Goal: Information Seeking & Learning: Check status

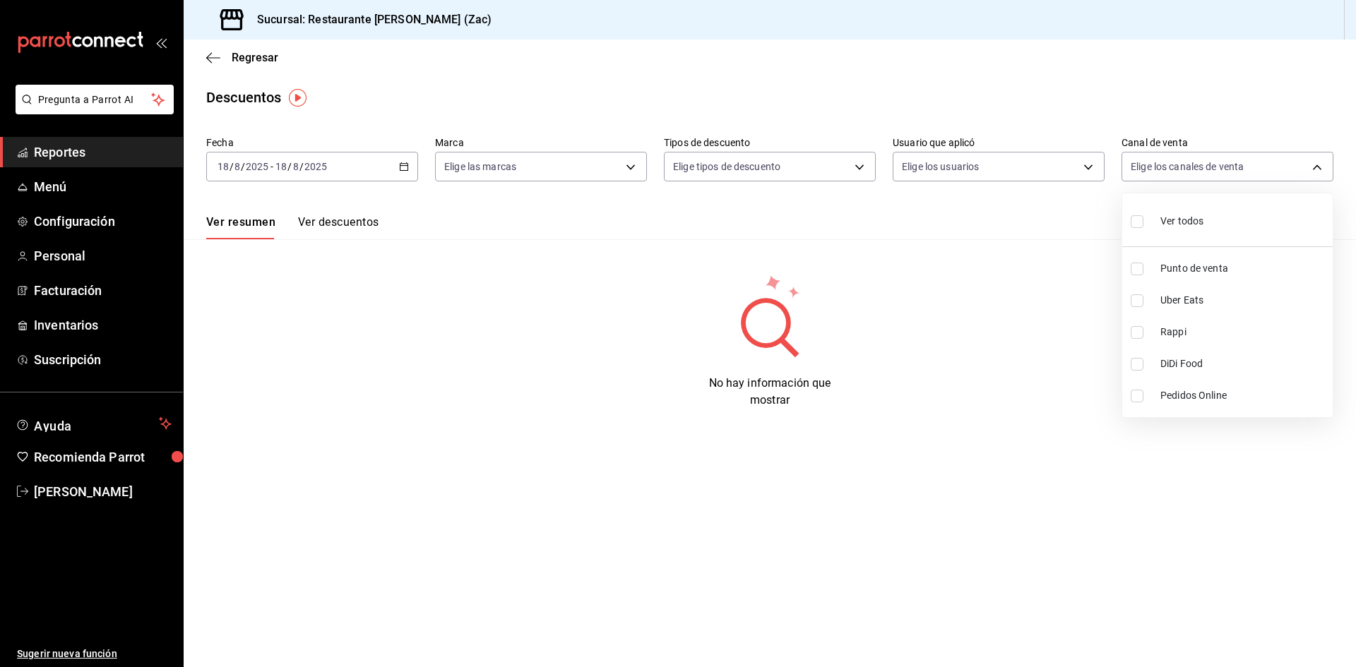
click at [210, 56] on div at bounding box center [678, 333] width 1356 height 667
click at [210, 60] on icon "button" at bounding box center [213, 58] width 14 height 13
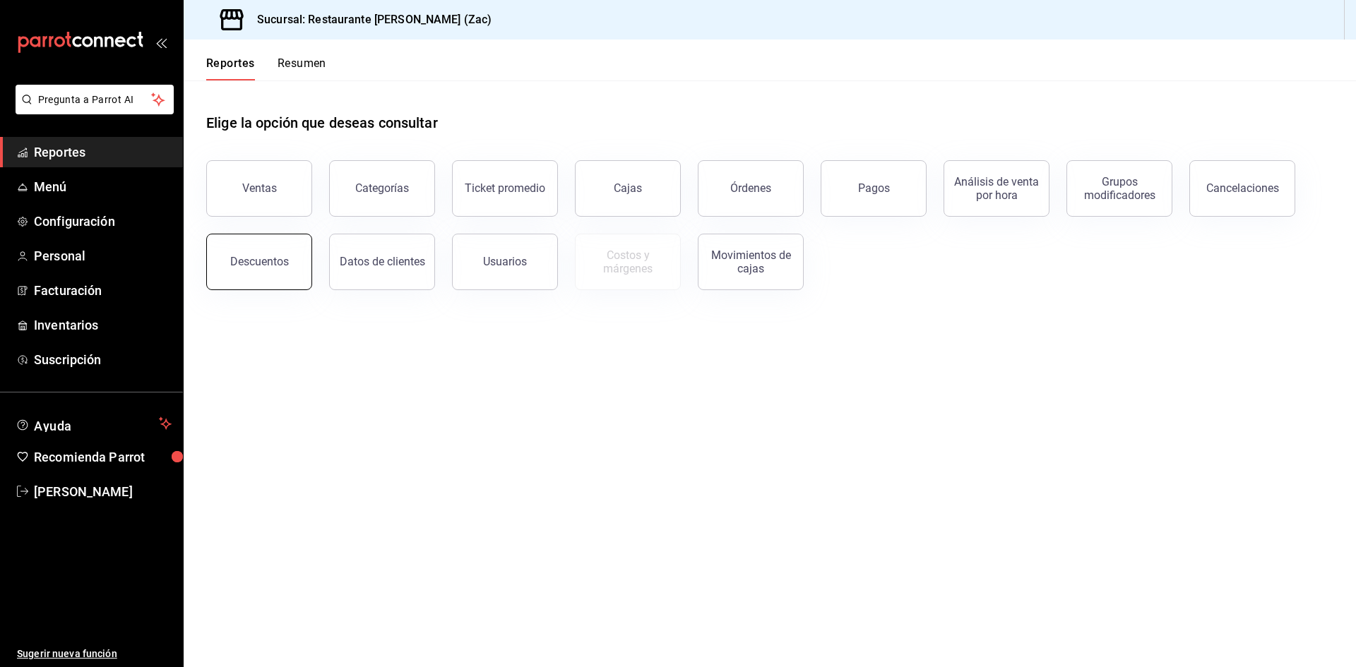
click at [251, 278] on button "Descuentos" at bounding box center [259, 262] width 106 height 57
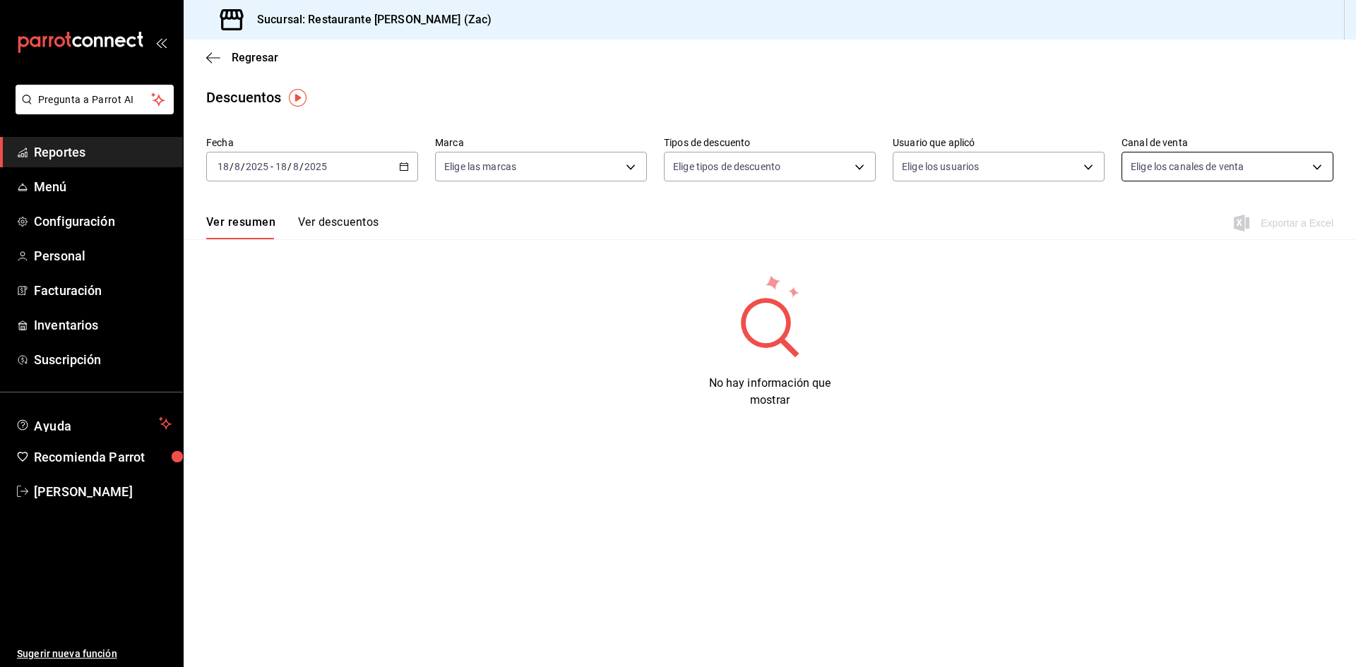
click at [1318, 168] on body "Pregunta a Parrot AI Reportes Menú Configuración Personal Facturación Inventari…" at bounding box center [678, 333] width 1356 height 667
click at [1222, 232] on li "Ver todos" at bounding box center [1227, 220] width 210 height 42
type input "PARROT,UBER_EATS,RAPPI,DIDI_FOOD,ONLINE"
checkbox input "true"
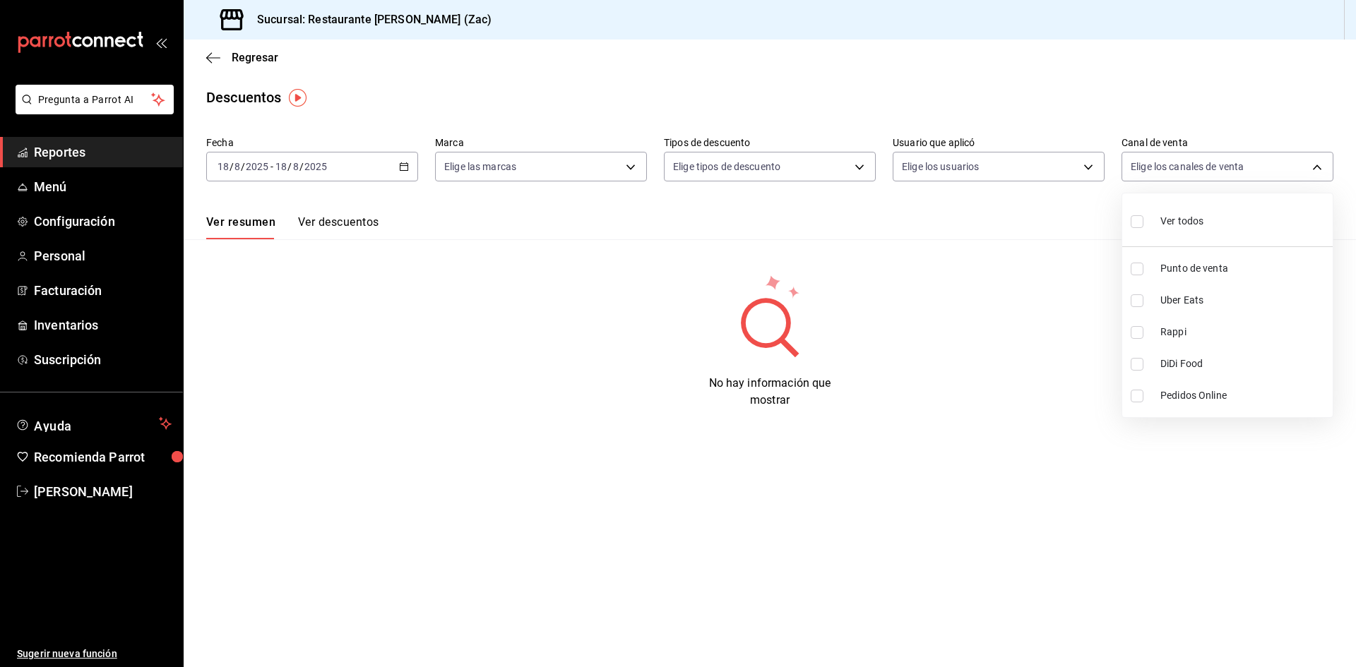
checkbox input "true"
click at [206, 49] on div at bounding box center [678, 333] width 1356 height 667
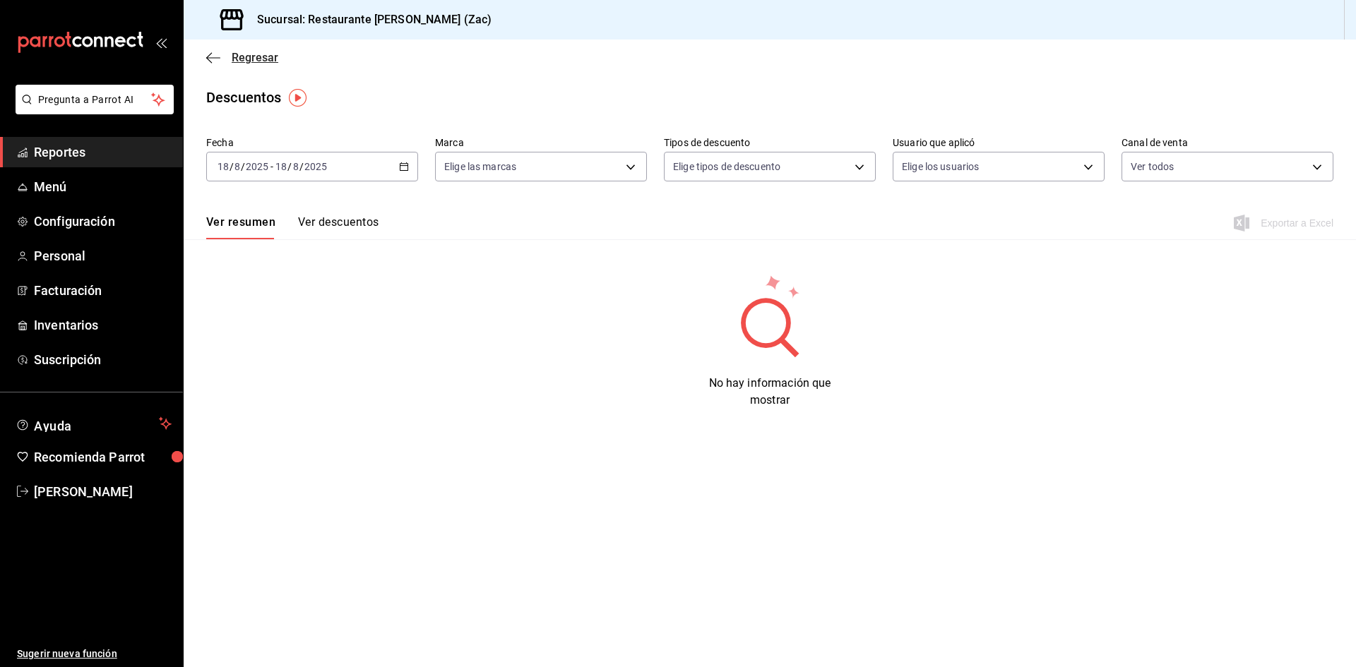
click at [213, 57] on icon "button" at bounding box center [213, 57] width 14 height 1
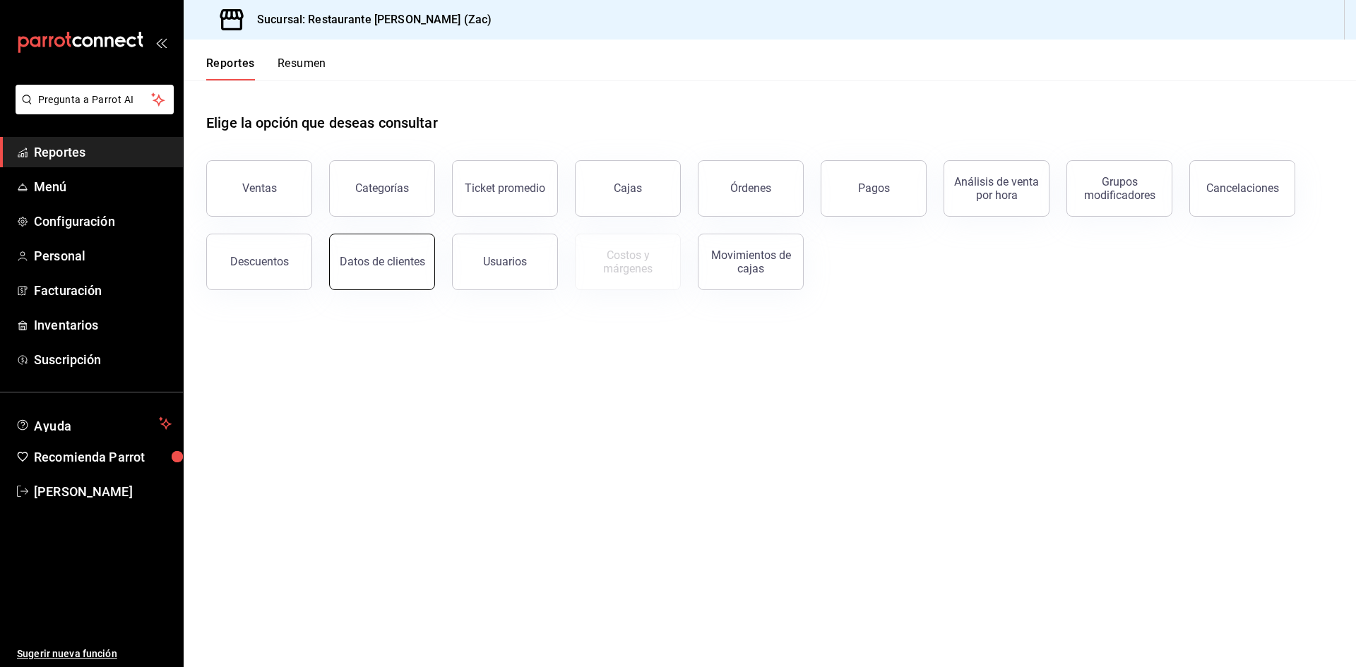
click at [374, 273] on button "Datos de clientes" at bounding box center [382, 262] width 106 height 57
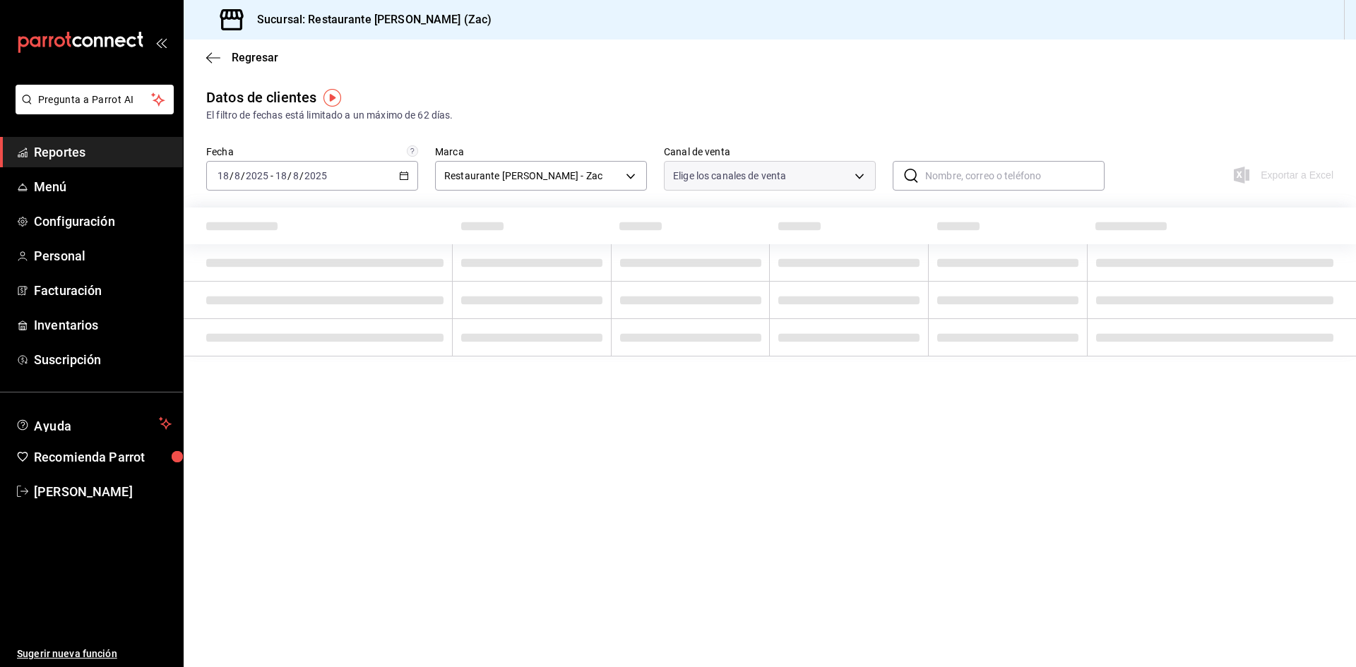
type input "PARROT,DIDI_FOOD,ONLINE"
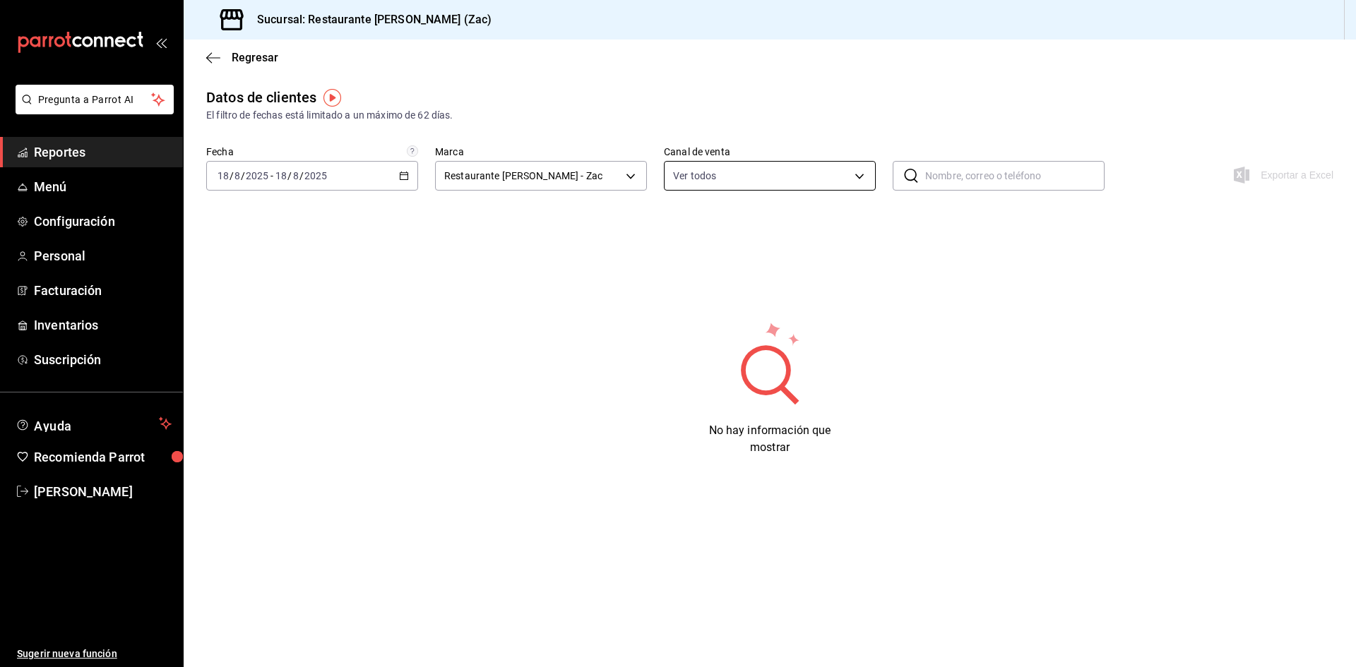
click at [855, 175] on body "Pregunta a Parrot AI Reportes Menú Configuración Personal Facturación Inventari…" at bounding box center [678, 333] width 1356 height 667
click at [1145, 357] on div at bounding box center [678, 333] width 1356 height 667
click at [214, 61] on icon "button" at bounding box center [213, 58] width 14 height 13
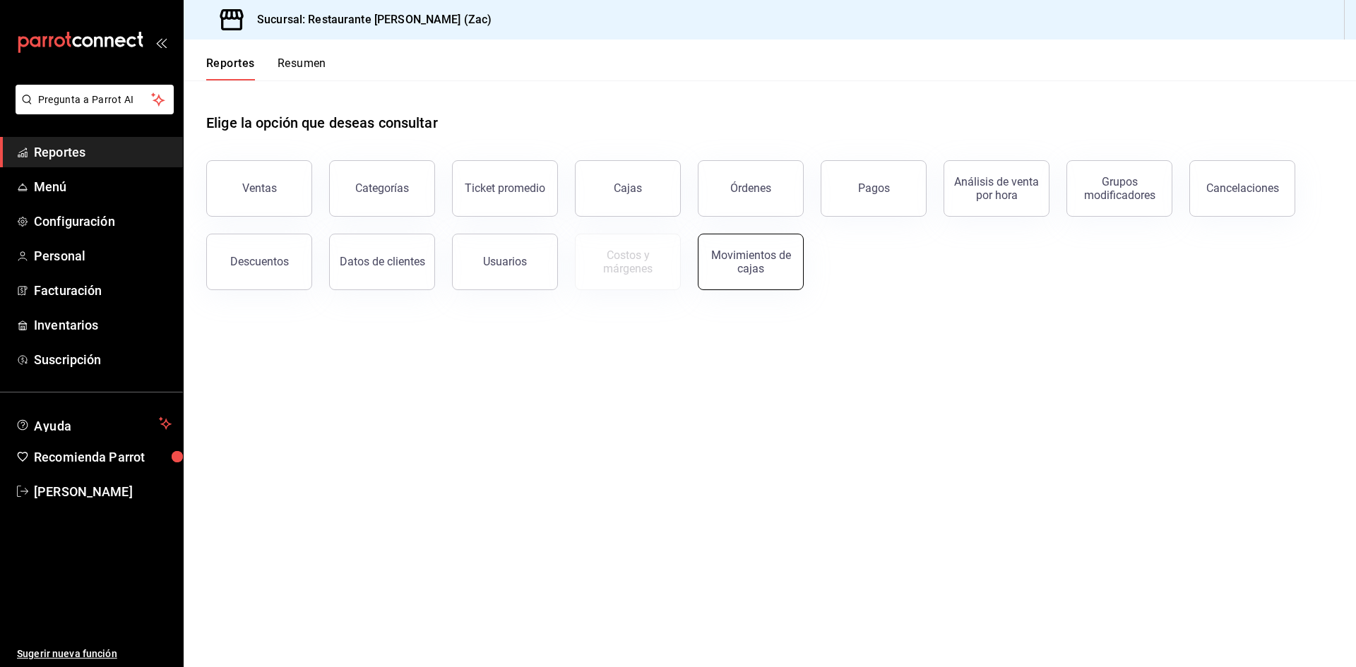
click at [768, 261] on div "Movimientos de cajas" at bounding box center [751, 262] width 88 height 27
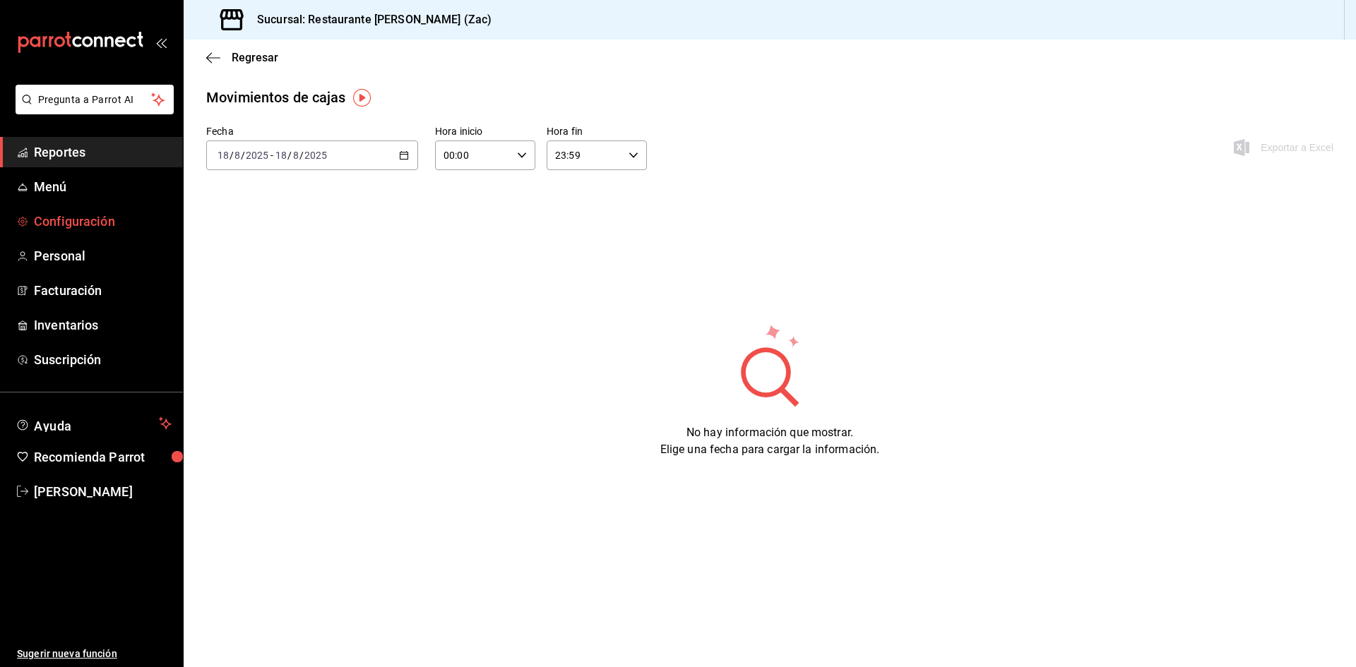
click at [137, 220] on span "Configuración" at bounding box center [103, 221] width 138 height 19
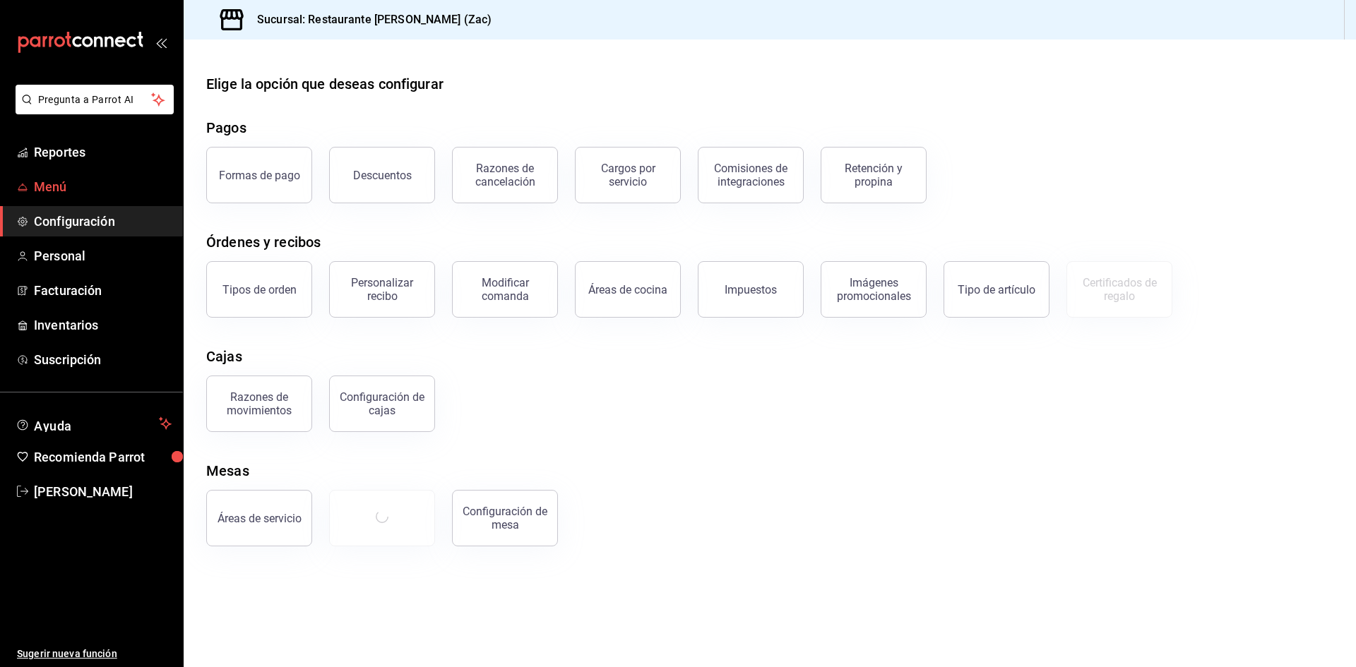
click at [132, 184] on span "Menú" at bounding box center [103, 186] width 138 height 19
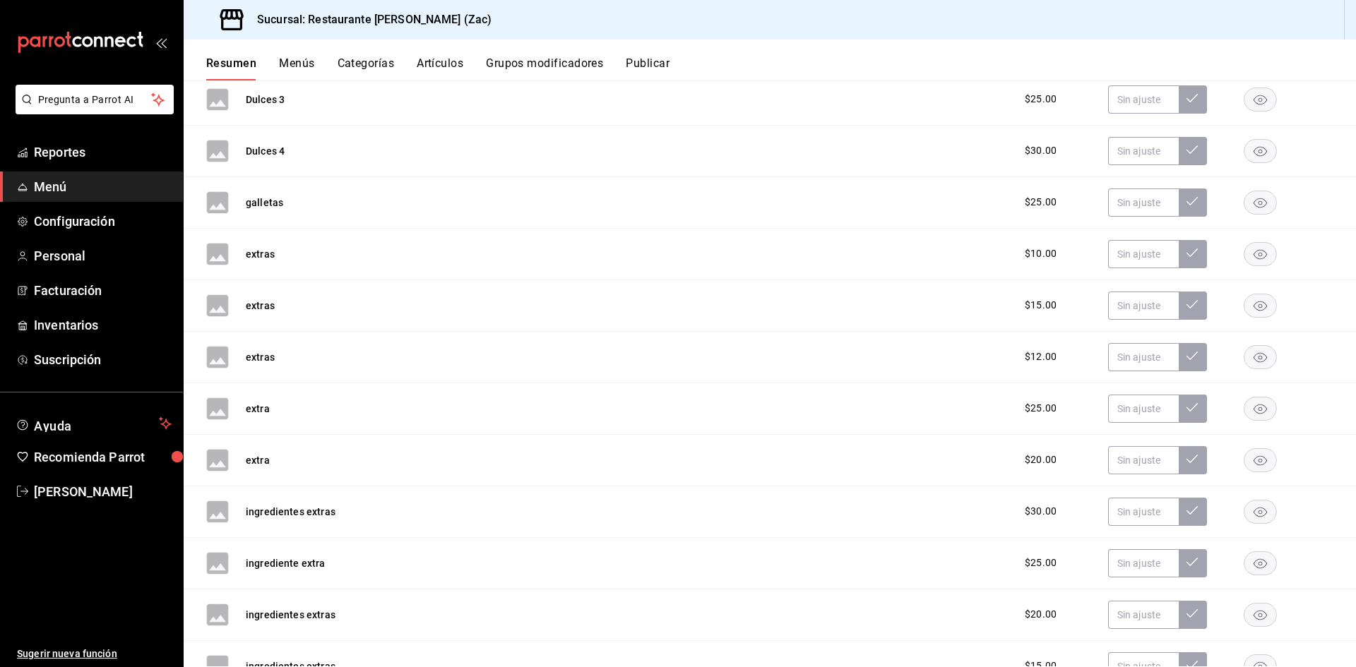
scroll to position [509, 0]
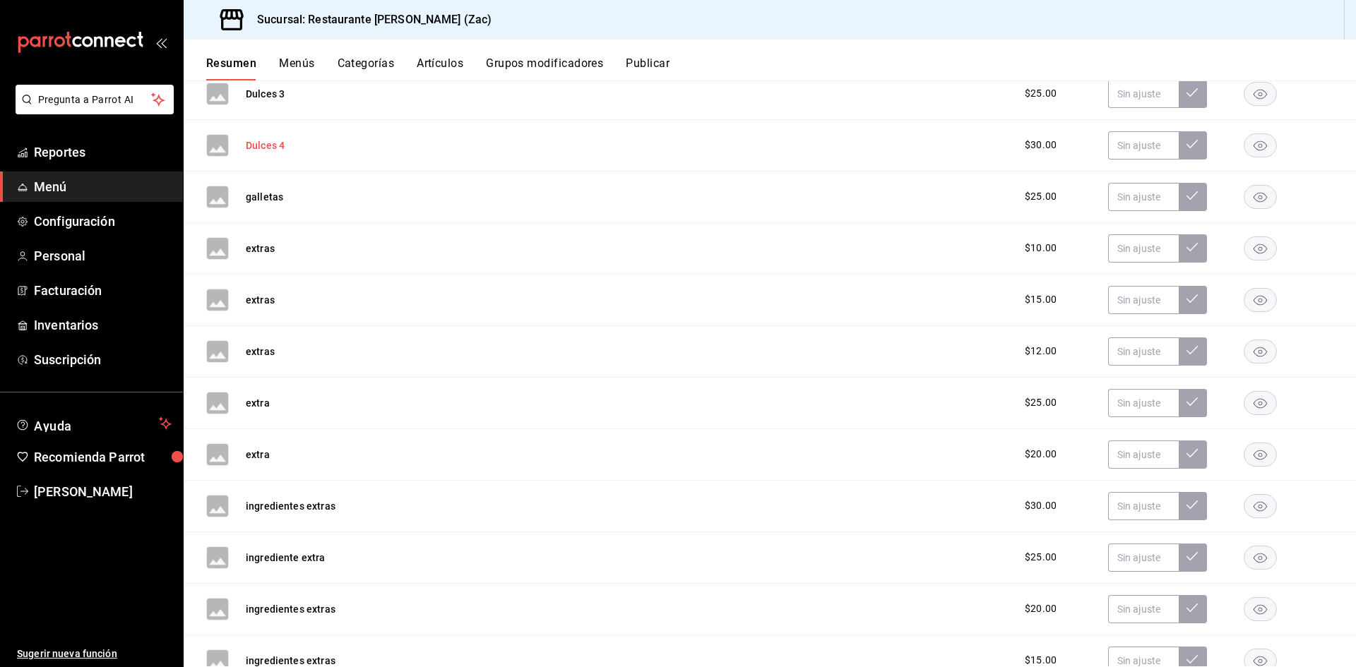
click at [278, 148] on button "Dulces 4" at bounding box center [265, 145] width 39 height 14
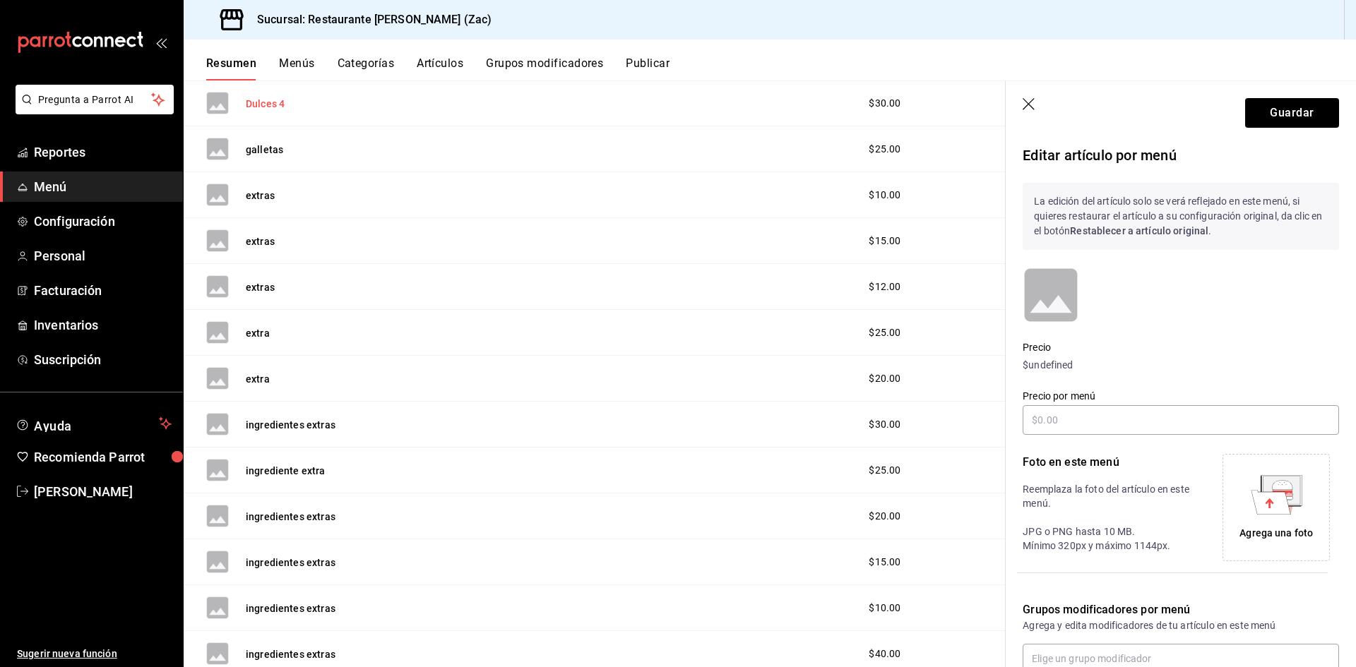
scroll to position [472, 0]
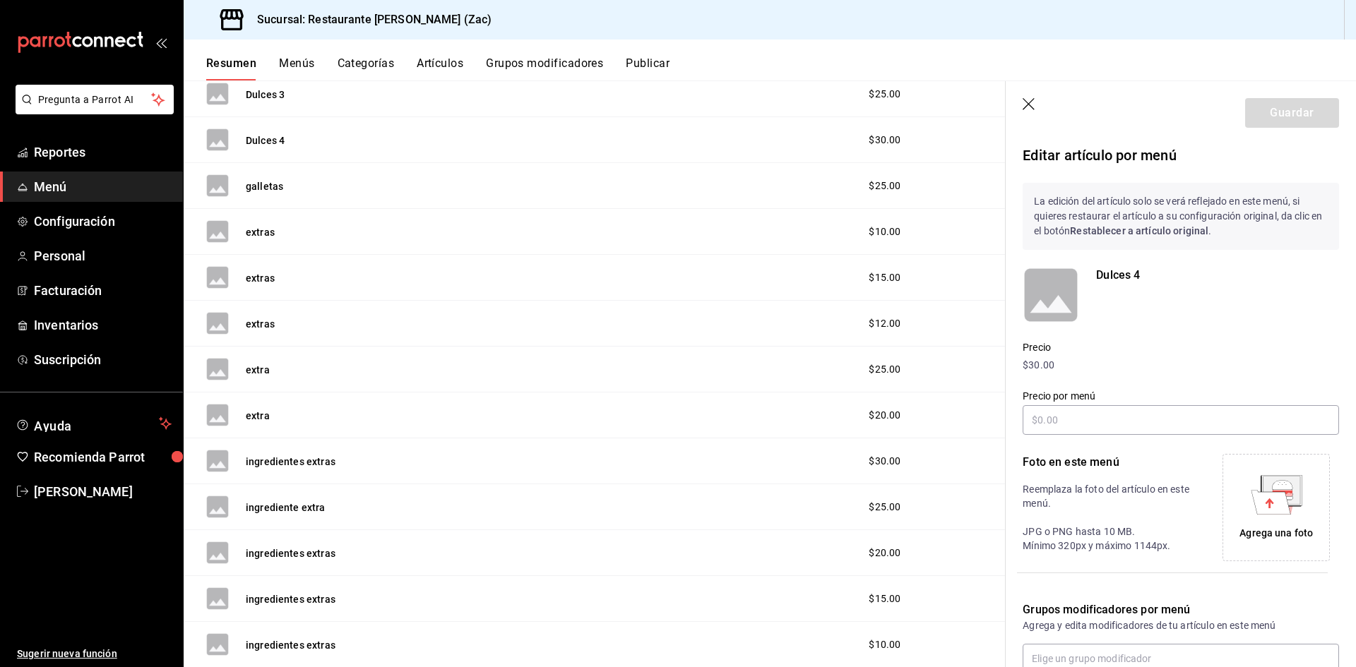
click at [251, 326] on button "extras" at bounding box center [260, 324] width 29 height 14
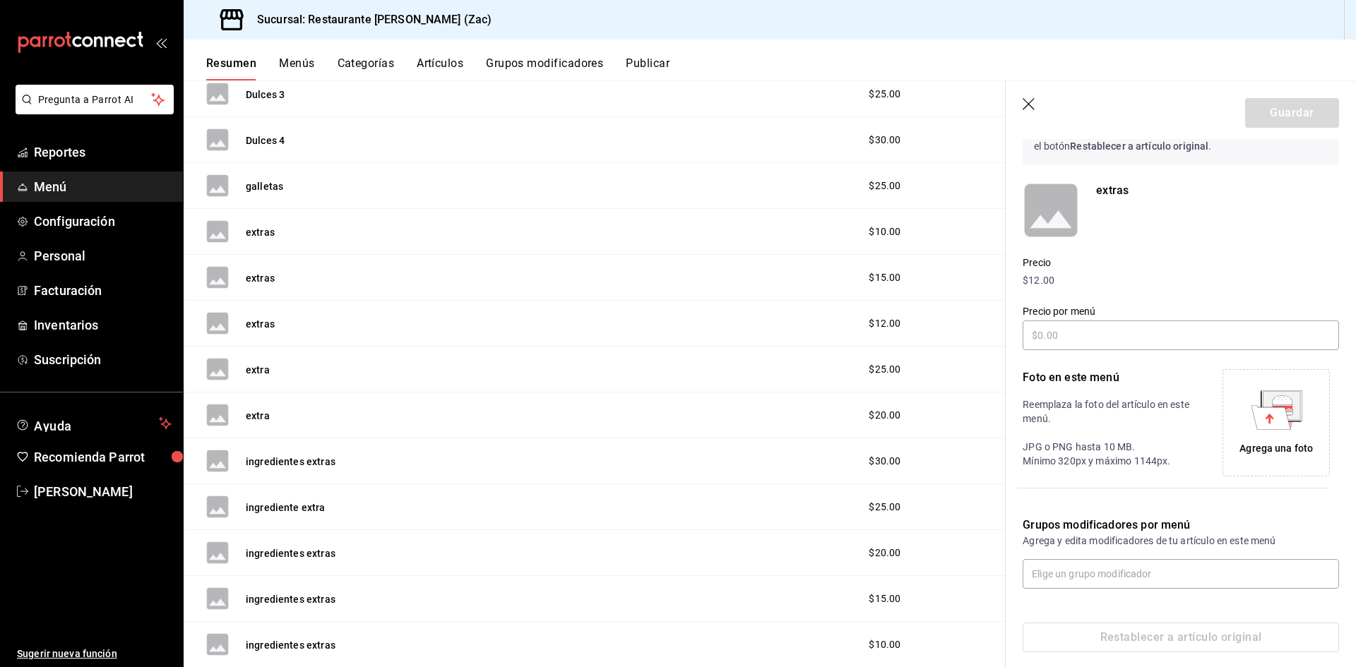
scroll to position [98, 0]
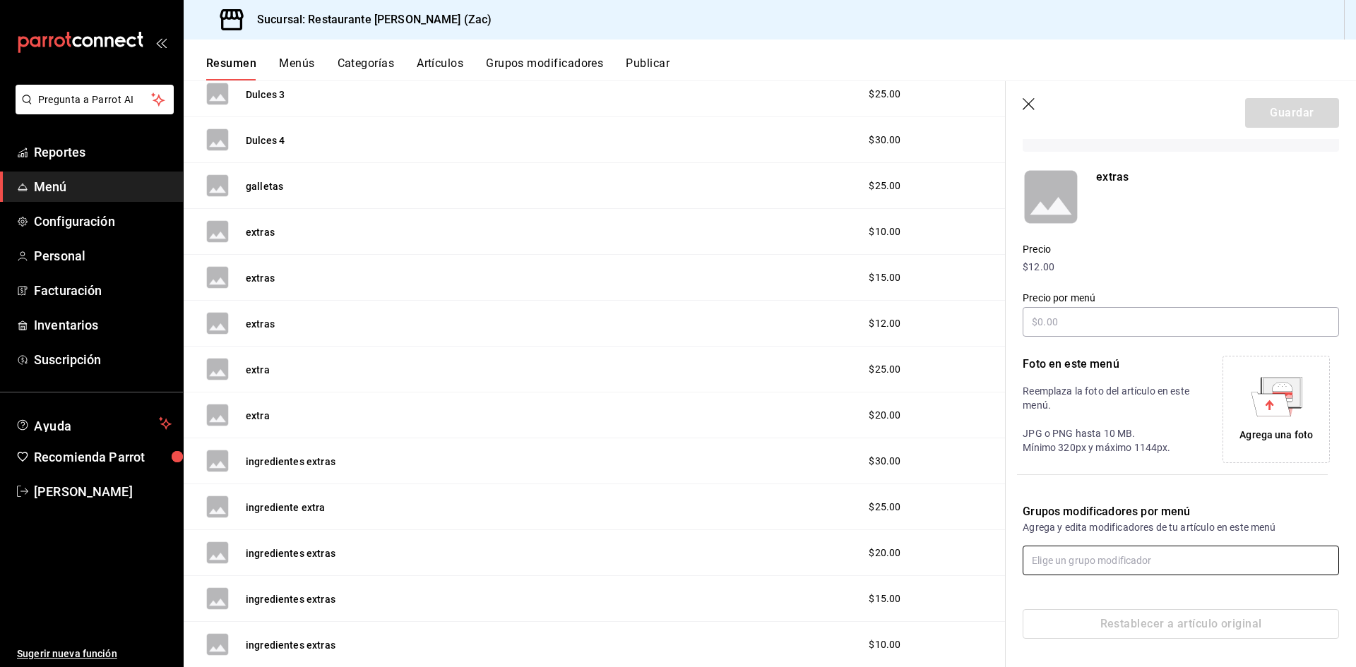
click at [1120, 557] on input "text" at bounding box center [1181, 561] width 316 height 30
click at [1062, 191] on rect at bounding box center [1051, 197] width 57 height 57
click at [122, 188] on span "Menú" at bounding box center [103, 186] width 138 height 19
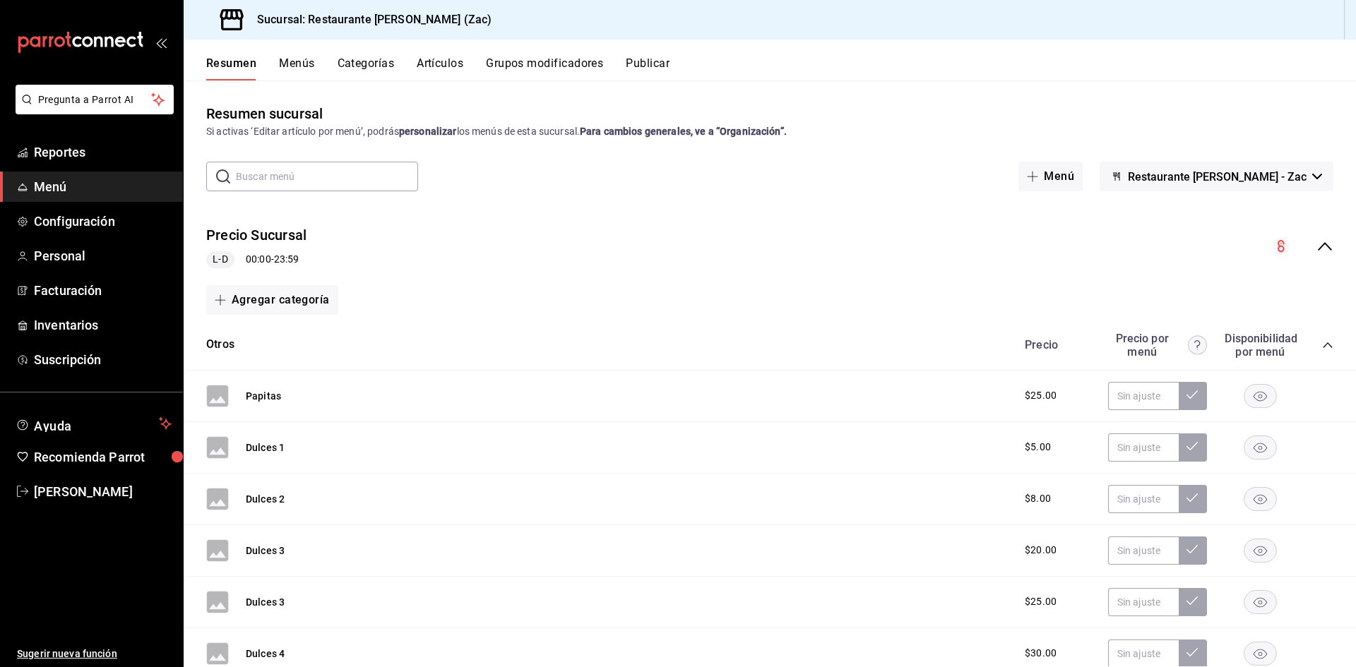
click at [348, 172] on input "text" at bounding box center [327, 176] width 182 height 28
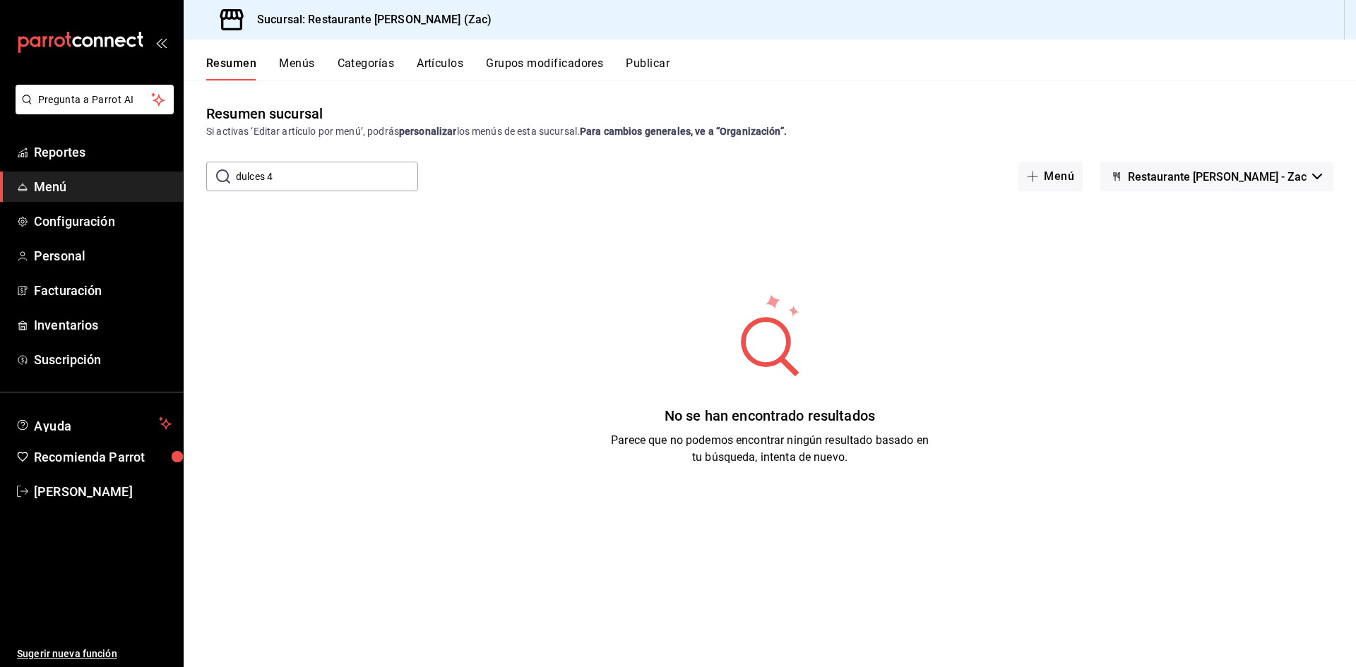
click at [327, 181] on input "dulces 4" at bounding box center [327, 176] width 182 height 28
type input "d"
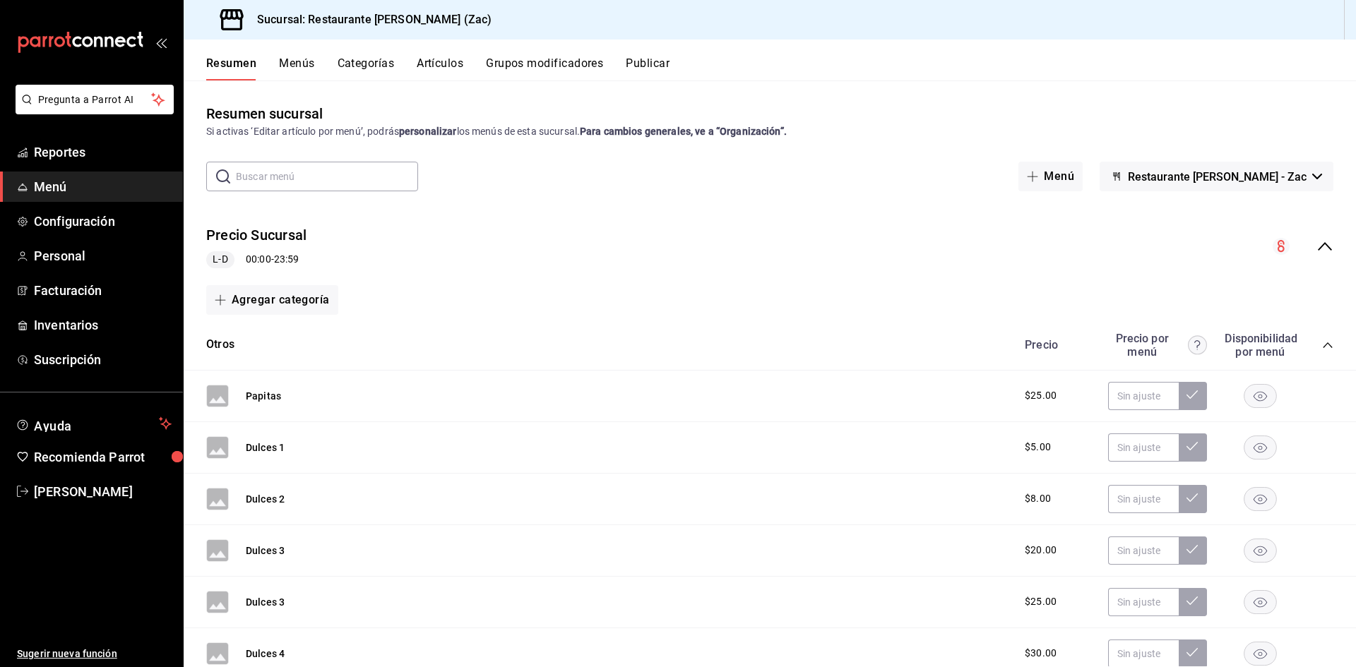
click at [1312, 175] on icon "button" at bounding box center [1317, 177] width 10 height 6
click at [1046, 259] on div at bounding box center [678, 333] width 1356 height 667
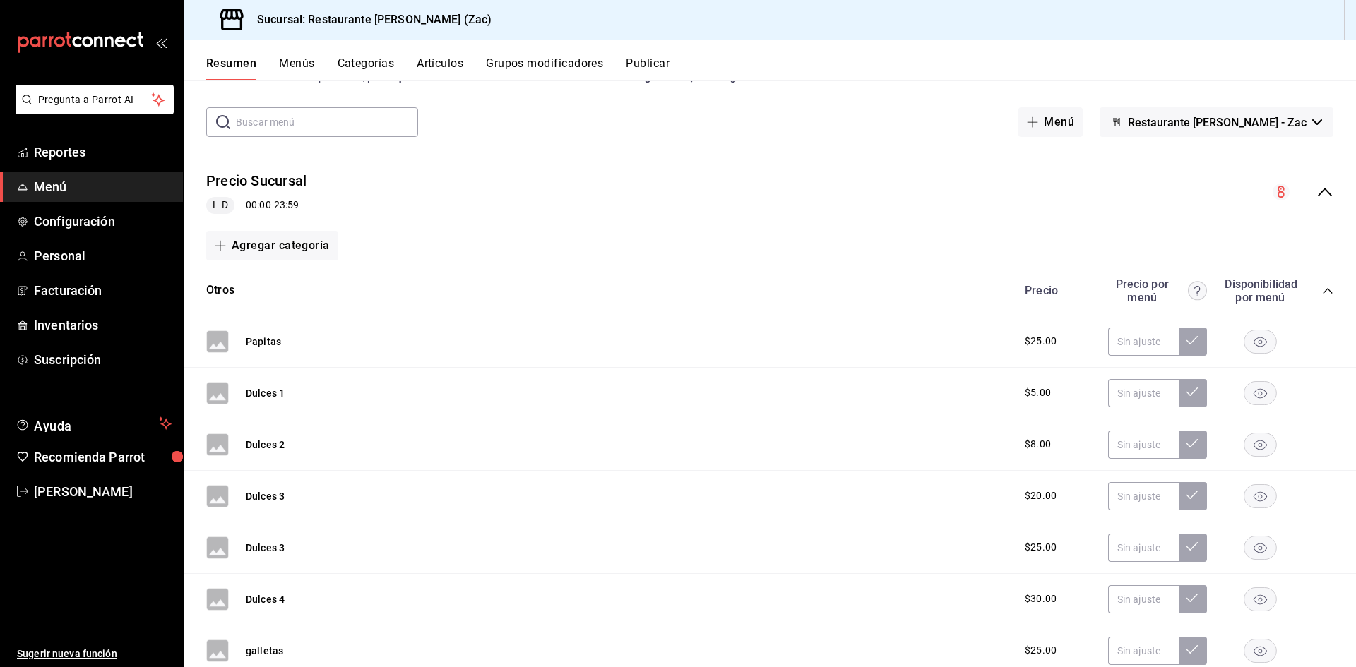
scroll to position [71, 0]
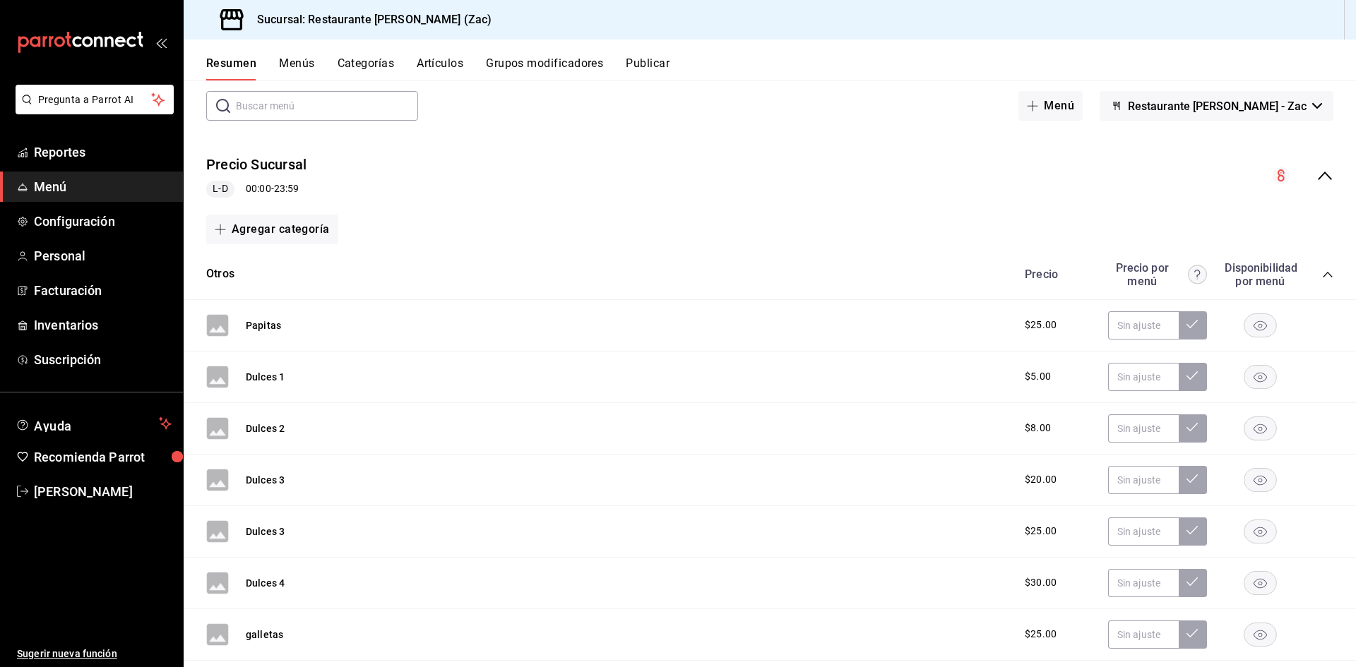
click at [1312, 107] on icon "button" at bounding box center [1317, 106] width 10 height 6
click at [1040, 195] on div at bounding box center [678, 333] width 1356 height 667
click at [1322, 277] on icon "collapse-category-row" at bounding box center [1327, 274] width 11 height 11
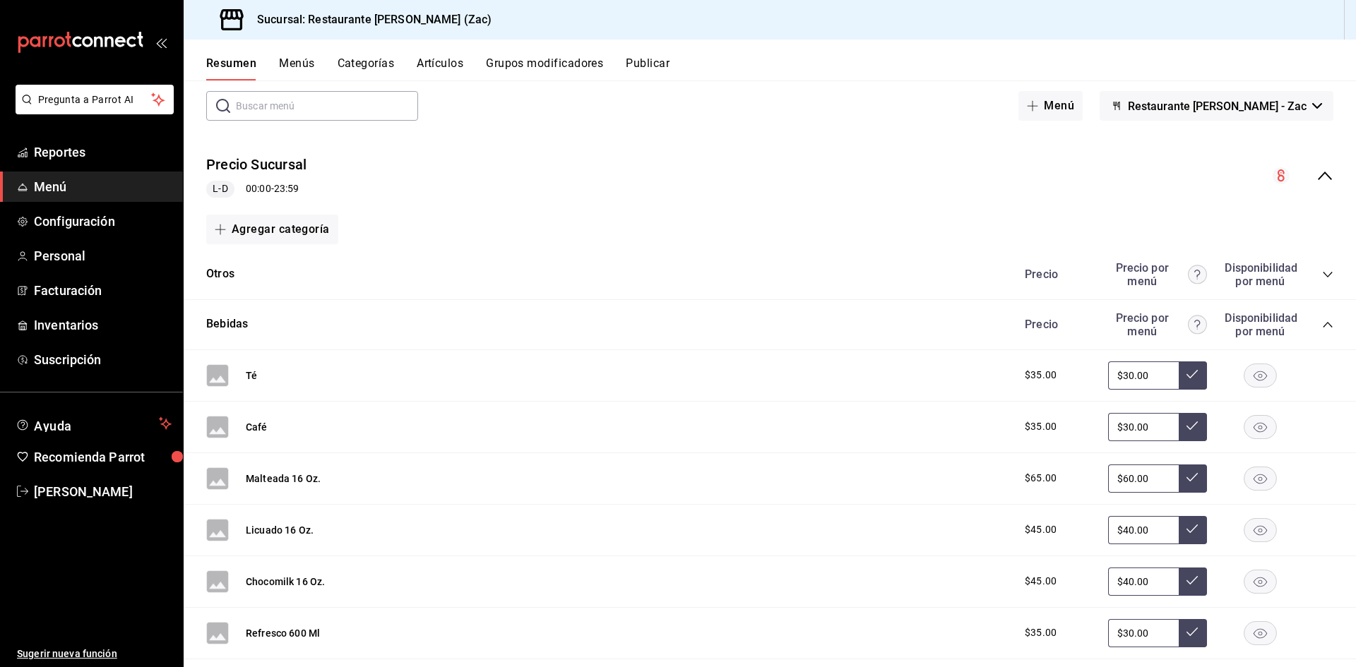
click at [1136, 198] on div "Precio Sucursal L-D 00:00 - 23:59" at bounding box center [770, 176] width 1172 height 66
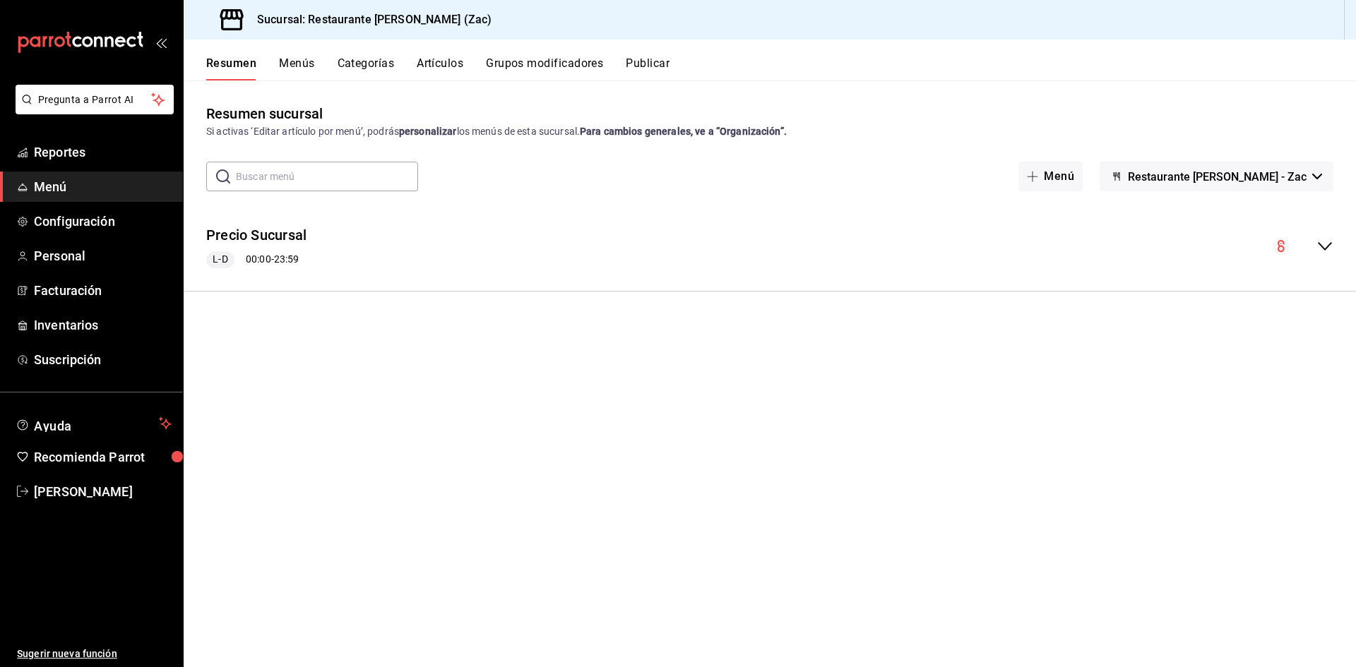
scroll to position [0, 0]
click at [302, 66] on button "Menús" at bounding box center [296, 69] width 35 height 24
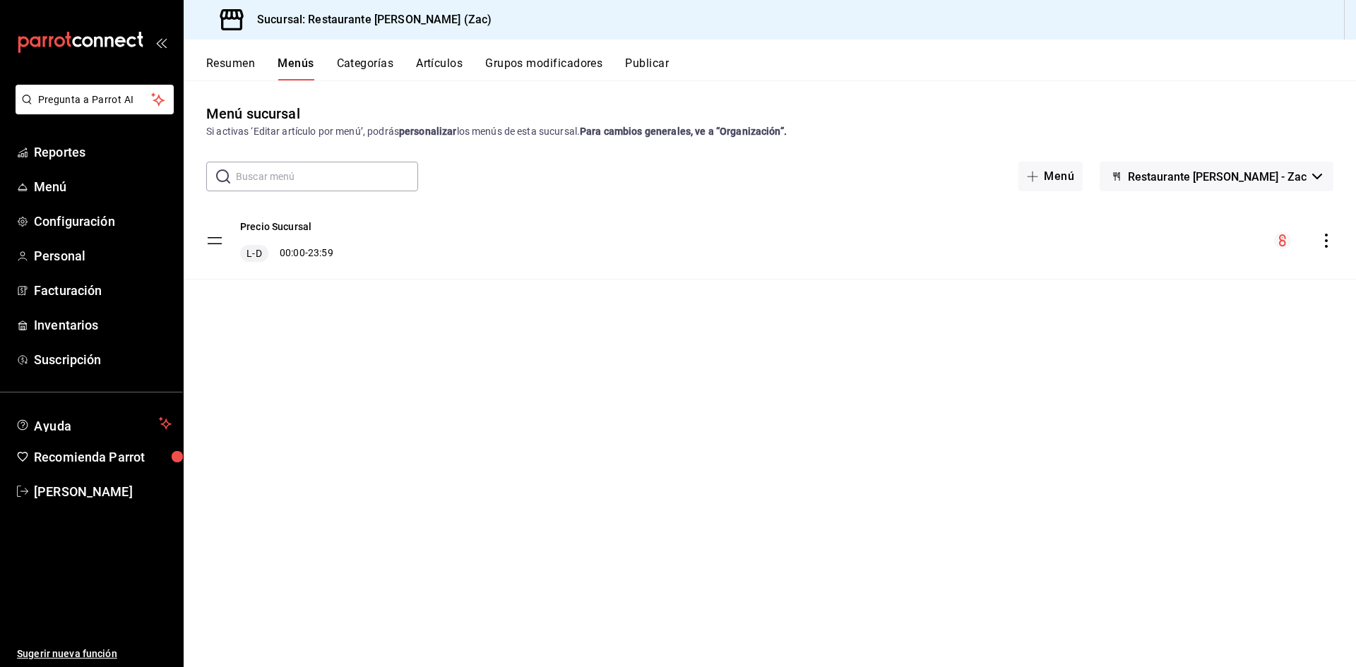
click at [234, 62] on button "Resumen" at bounding box center [230, 69] width 49 height 24
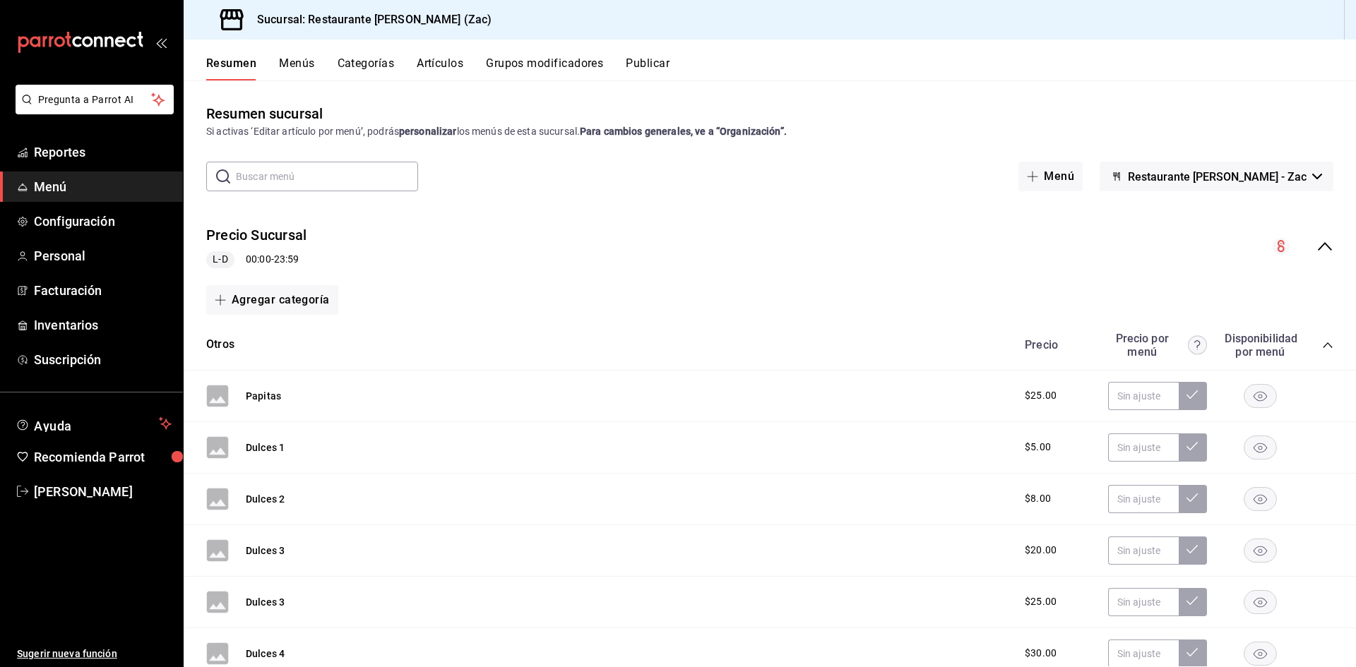
click at [300, 61] on button "Menús" at bounding box center [296, 69] width 35 height 24
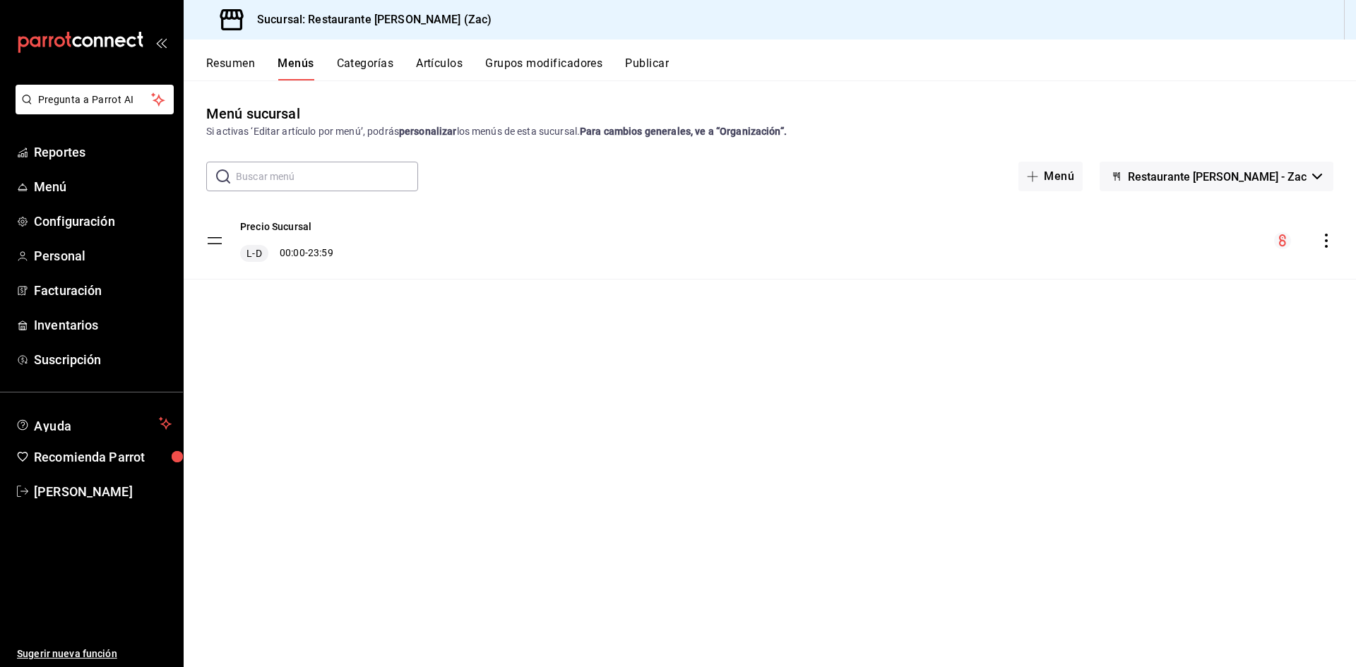
click at [1316, 177] on icon "button" at bounding box center [1317, 177] width 10 height 6
click at [1251, 218] on li "Restaurante [PERSON_NAME] - Zac" at bounding box center [1263, 214] width 201 height 34
click at [357, 175] on input "text" at bounding box center [327, 176] width 182 height 28
click at [689, 386] on div "Menú sucursal Si activas ‘Editar artículo por menú’, podrás personalizar los me…" at bounding box center [770, 385] width 1172 height 564
click at [297, 67] on button "Menús" at bounding box center [296, 69] width 36 height 24
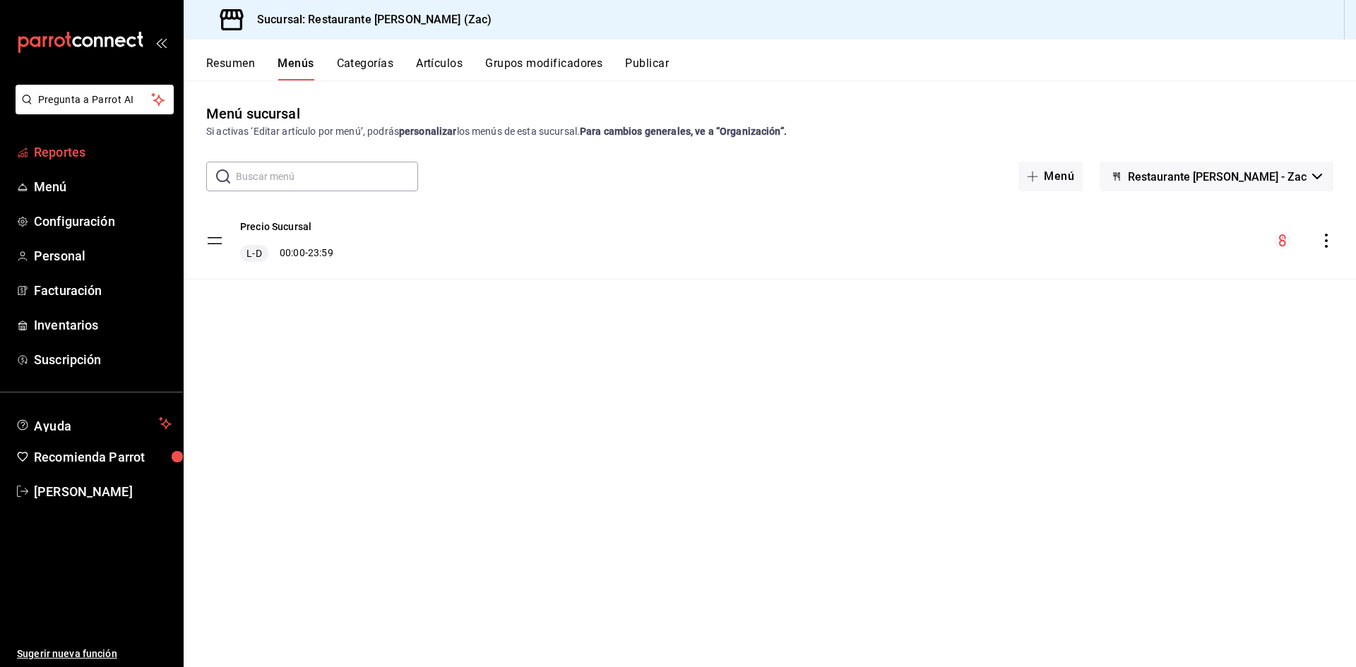
click at [88, 149] on span "Reportes" at bounding box center [103, 152] width 138 height 19
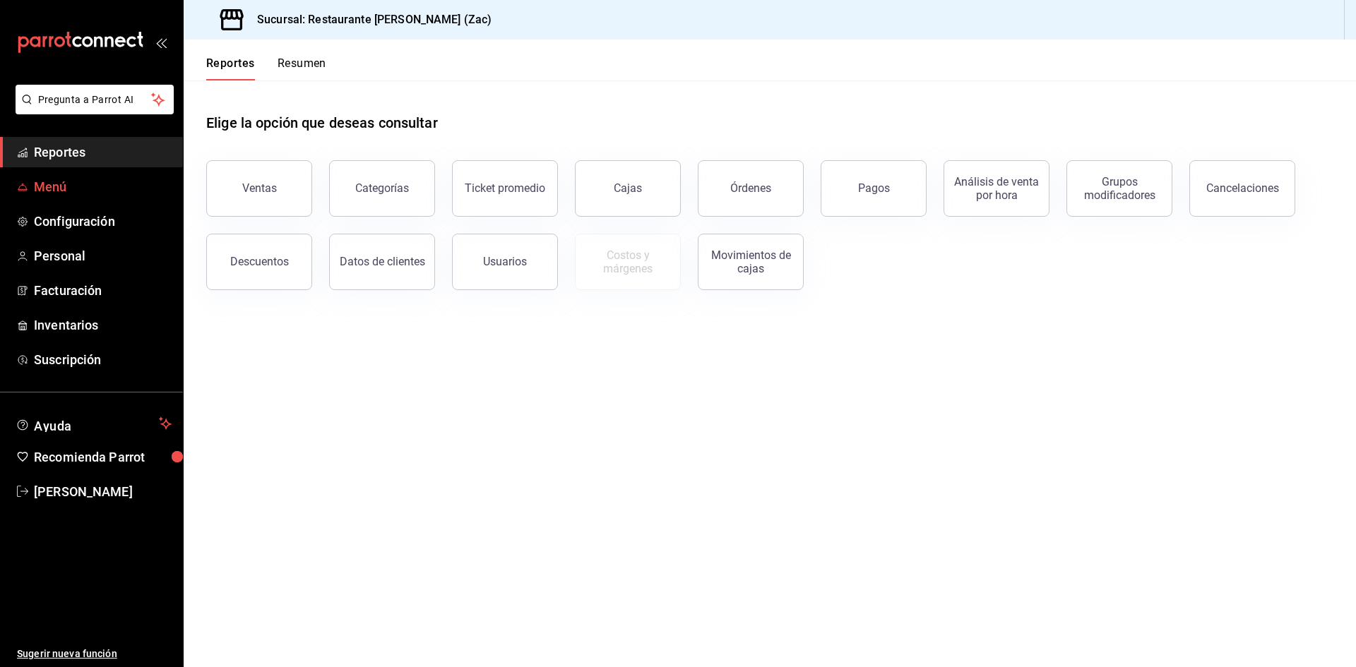
click at [77, 191] on span "Menú" at bounding box center [103, 186] width 138 height 19
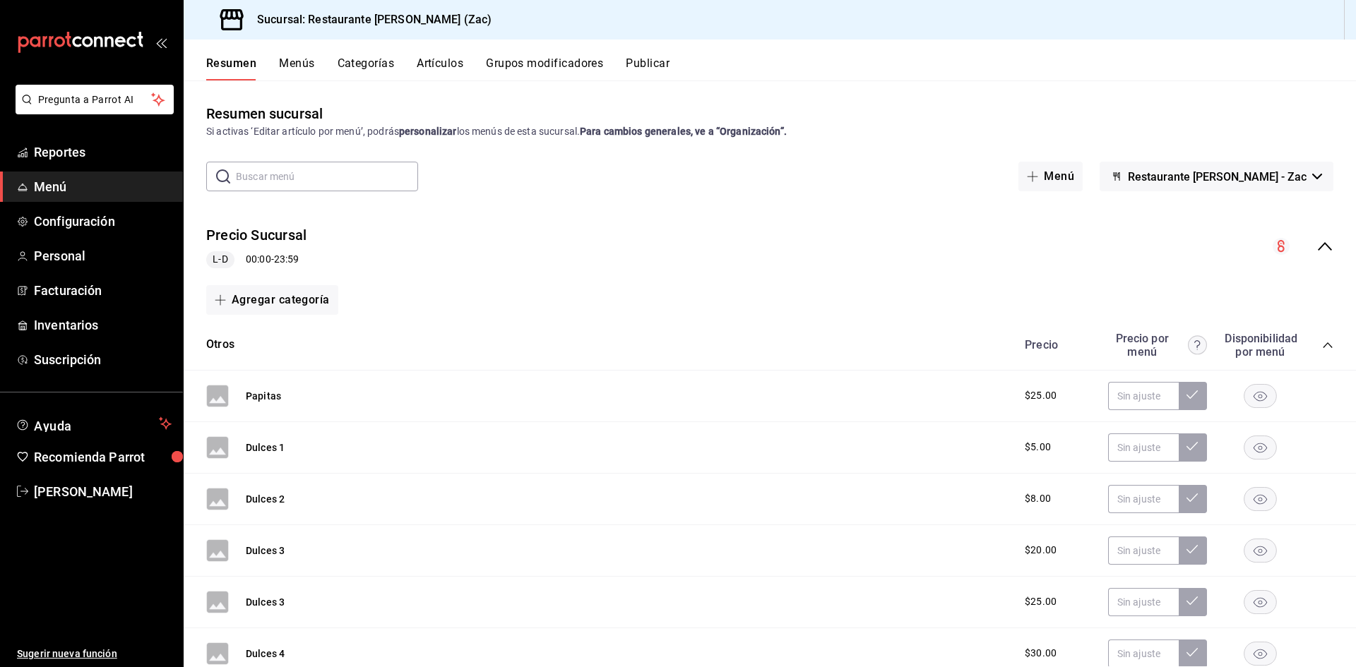
click at [296, 66] on button "Menús" at bounding box center [296, 69] width 35 height 24
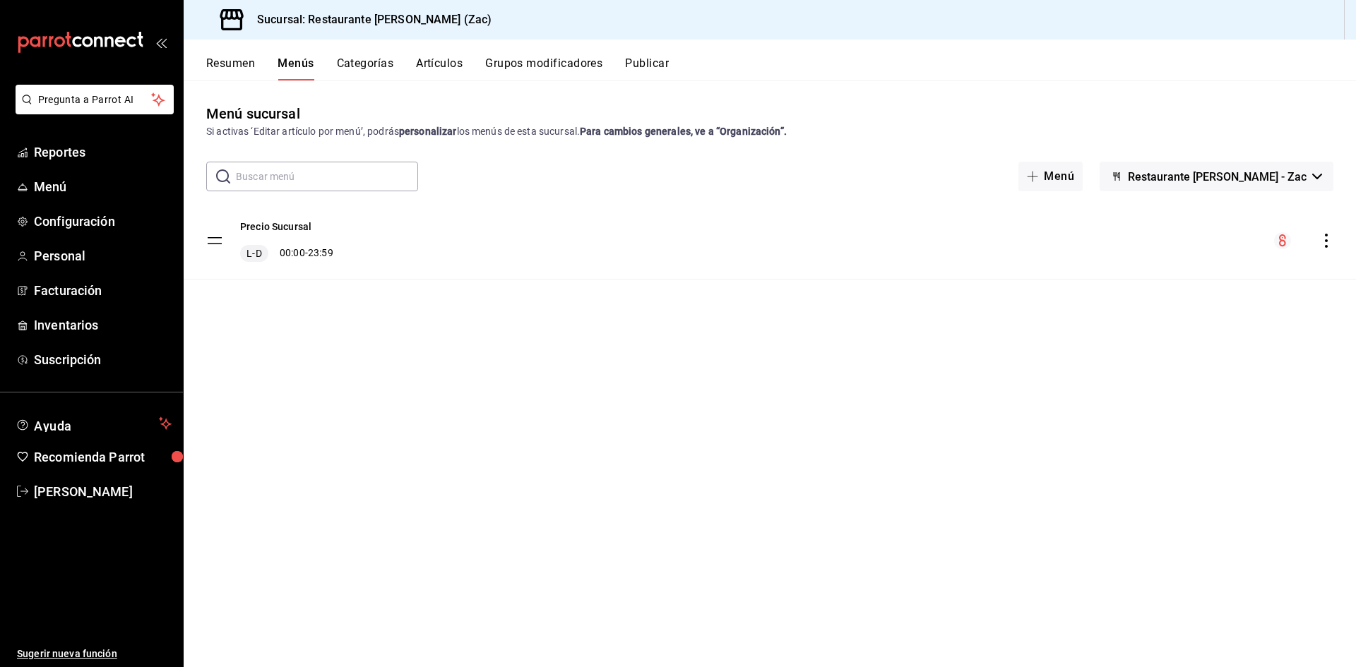
click at [373, 66] on button "Categorías" at bounding box center [365, 69] width 57 height 24
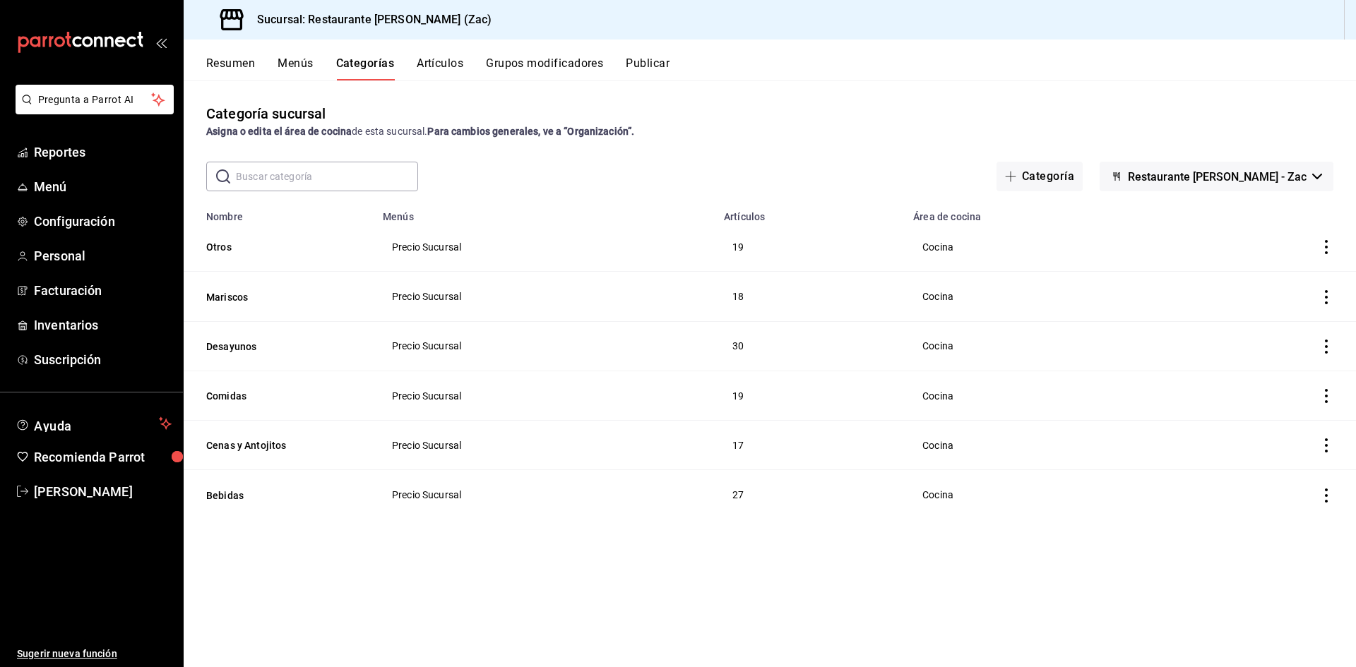
click at [448, 62] on button "Artículos" at bounding box center [440, 69] width 47 height 24
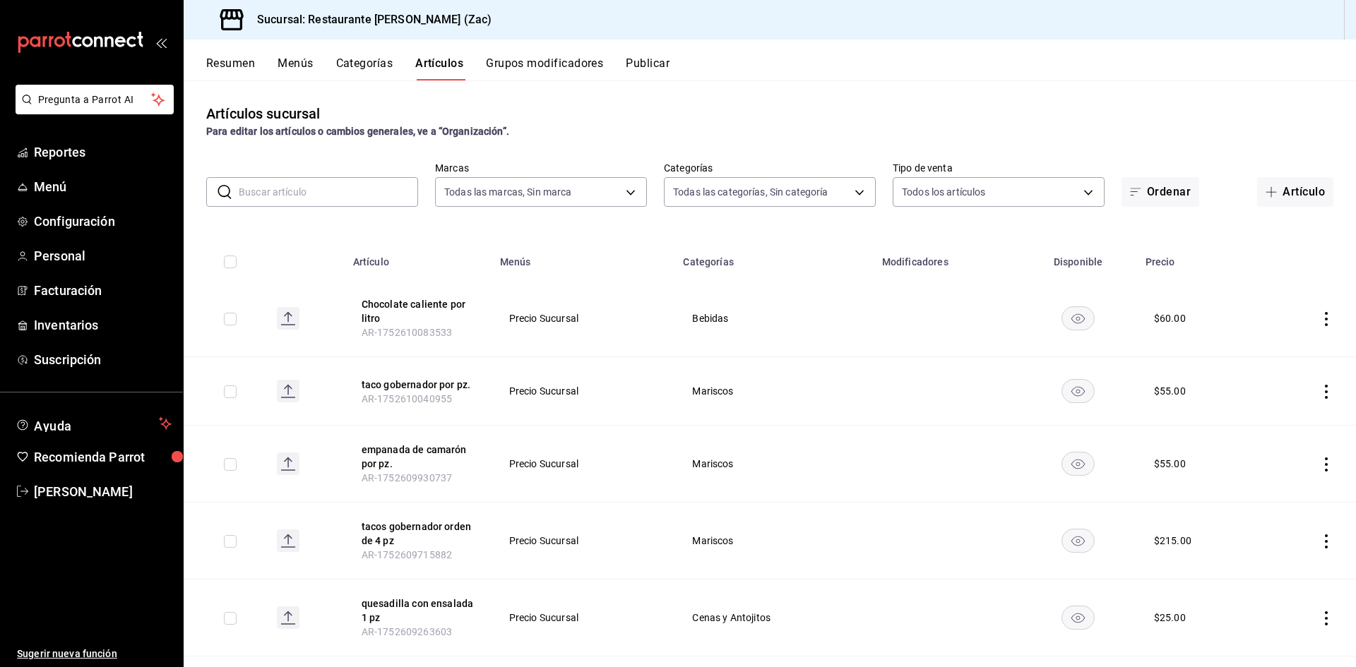
type input "b99949d6-51d0-4eed-b9bc-208b3abd265b"
type input "d581a773-4d17-4a13-a7a7-f2df300a4c28,8174ac2d-7f0c-400a-ad28-bdb220e5ebfc,01ba3…"
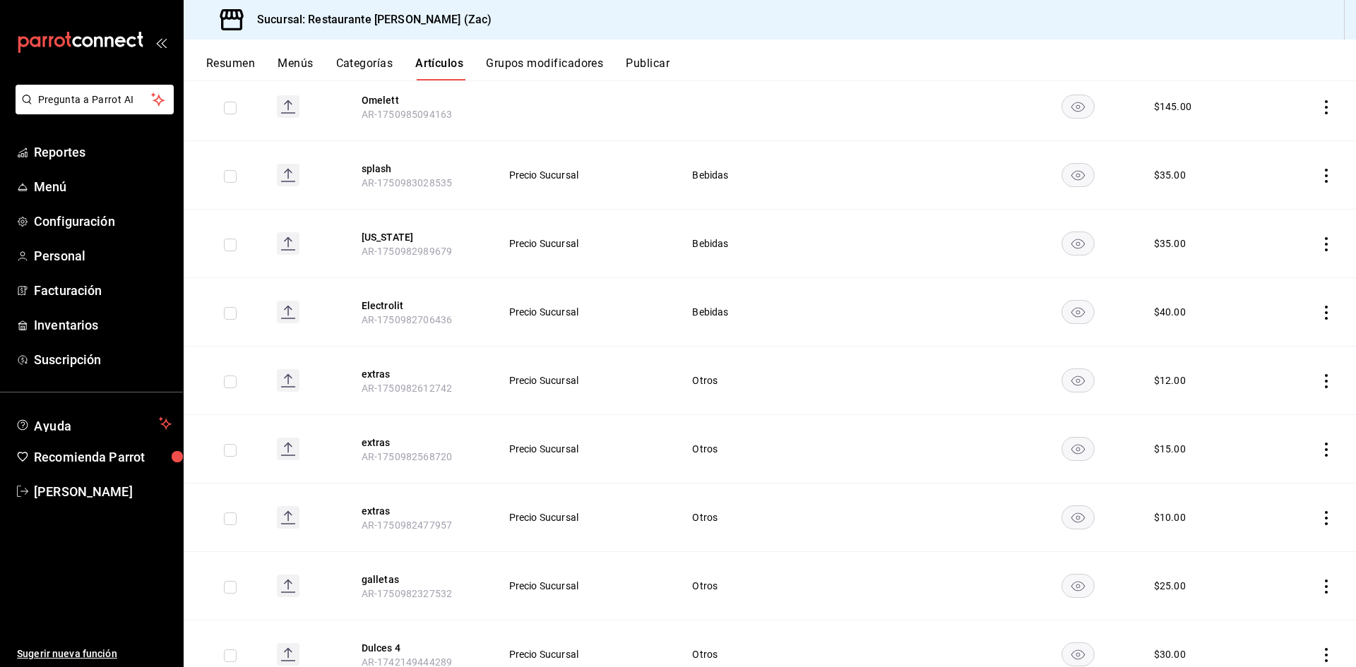
scroll to position [2455, 0]
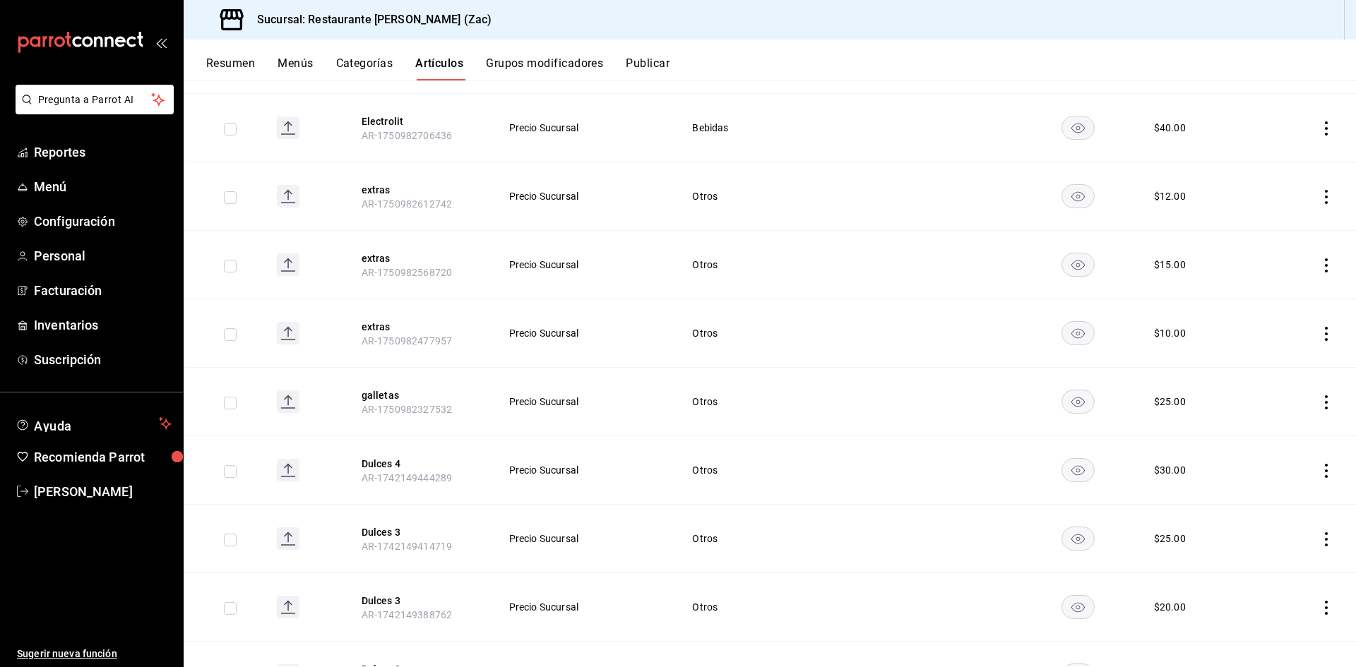
click at [595, 61] on button "Grupos modificadores" at bounding box center [544, 69] width 117 height 24
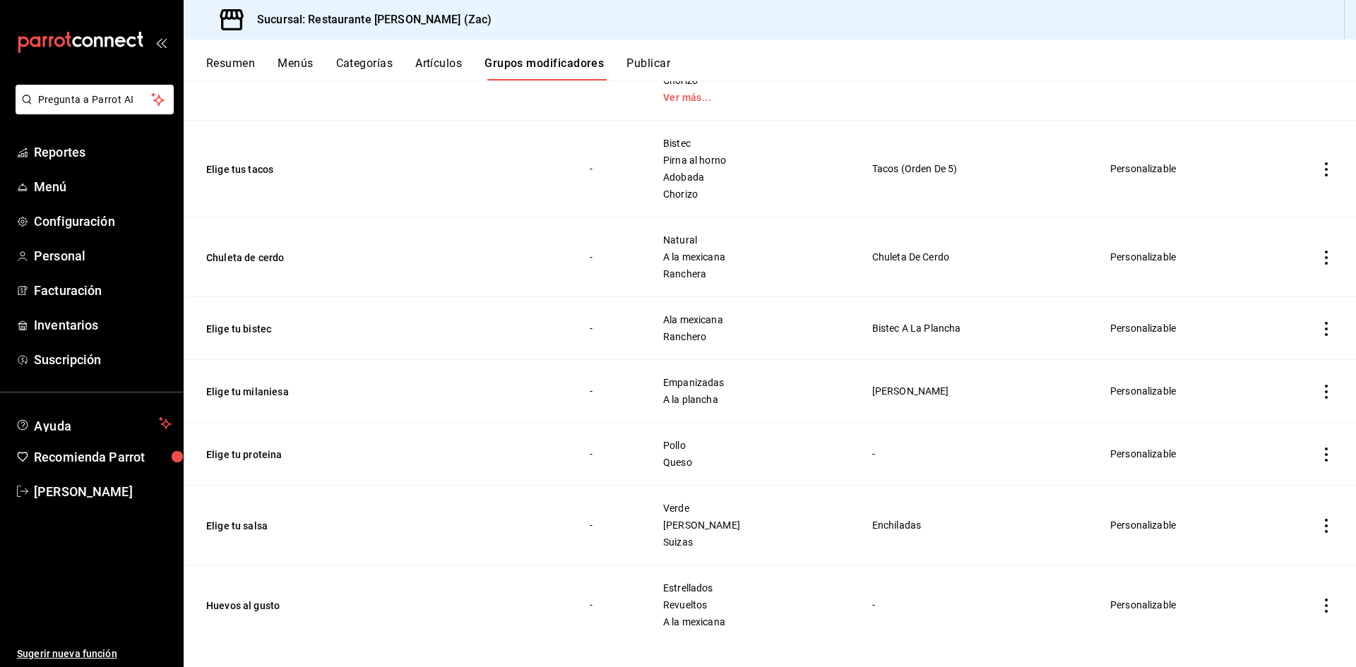
scroll to position [454, 0]
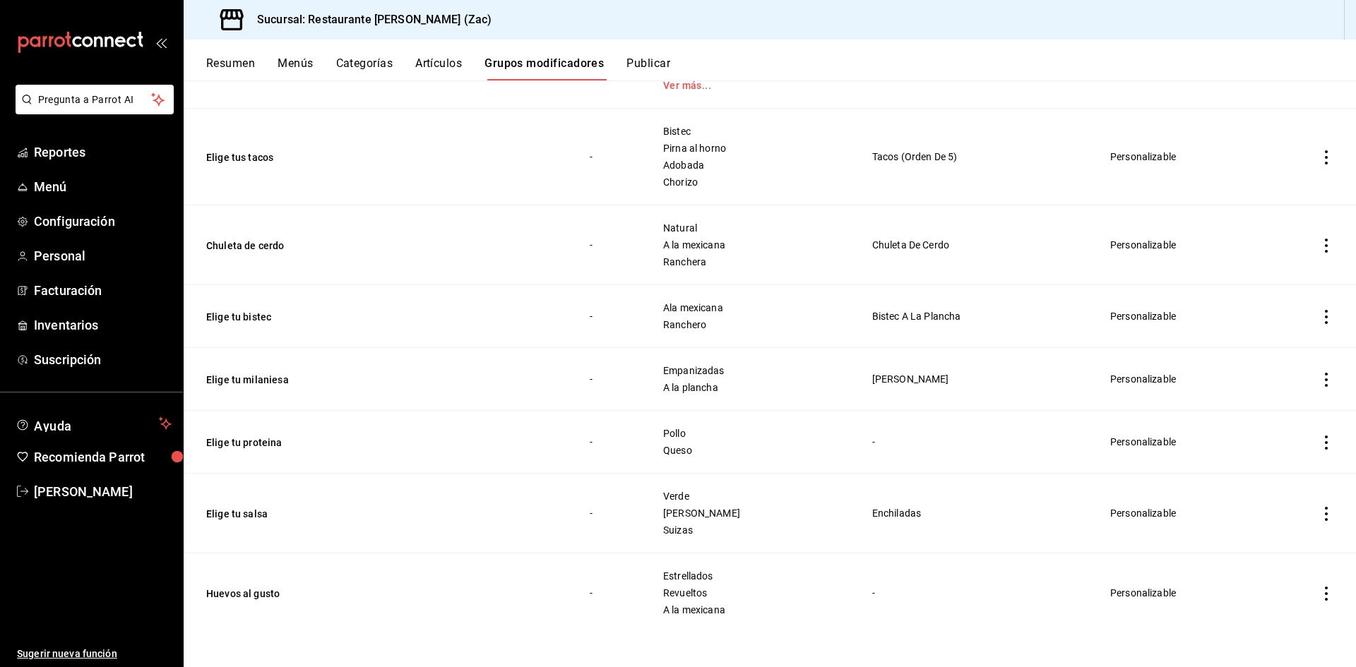
drag, startPoint x: 215, startPoint y: 48, endPoint x: 1352, endPoint y: 677, distance: 1299.7
click at [1352, 667] on html "Pregunta a Parrot AI Reportes Menú Configuración Personal Facturación Inventari…" at bounding box center [678, 333] width 1356 height 667
copy div "Grupos modificadores sucursal Para editar los grupos modificadores o cambios ge…"
click at [422, 278] on td "Chuleta de cerdo" at bounding box center [378, 246] width 389 height 80
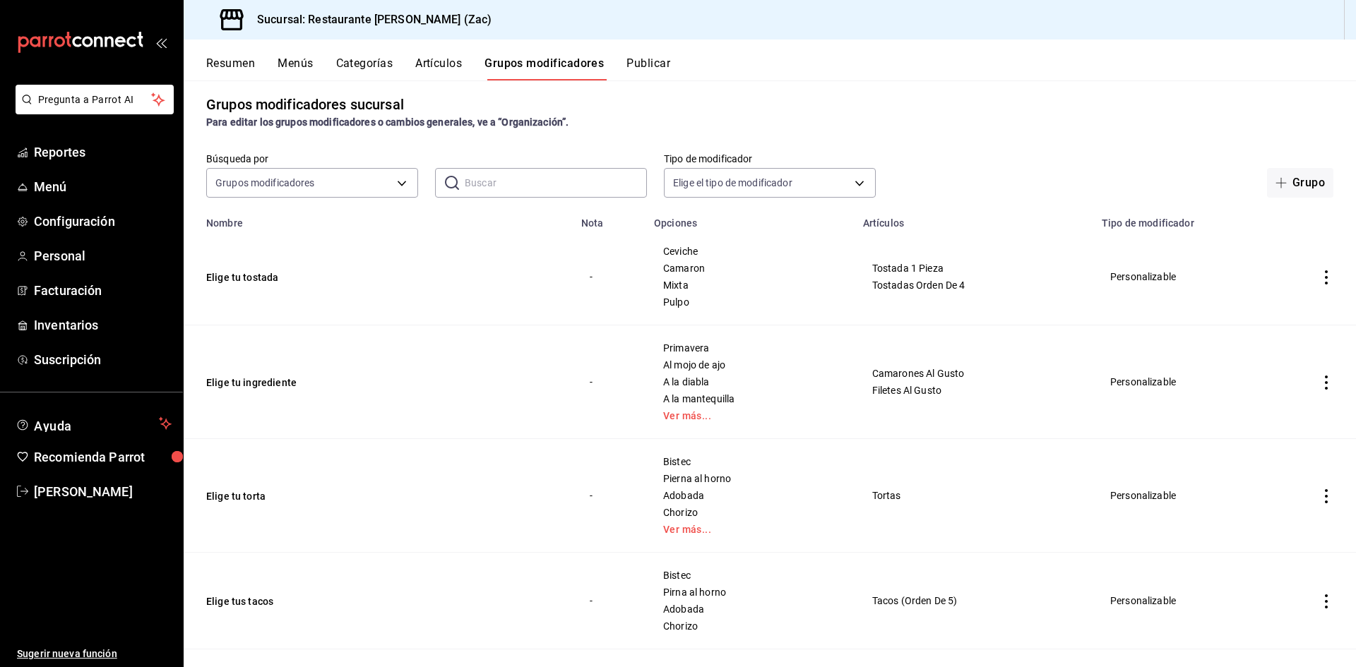
scroll to position [0, 0]
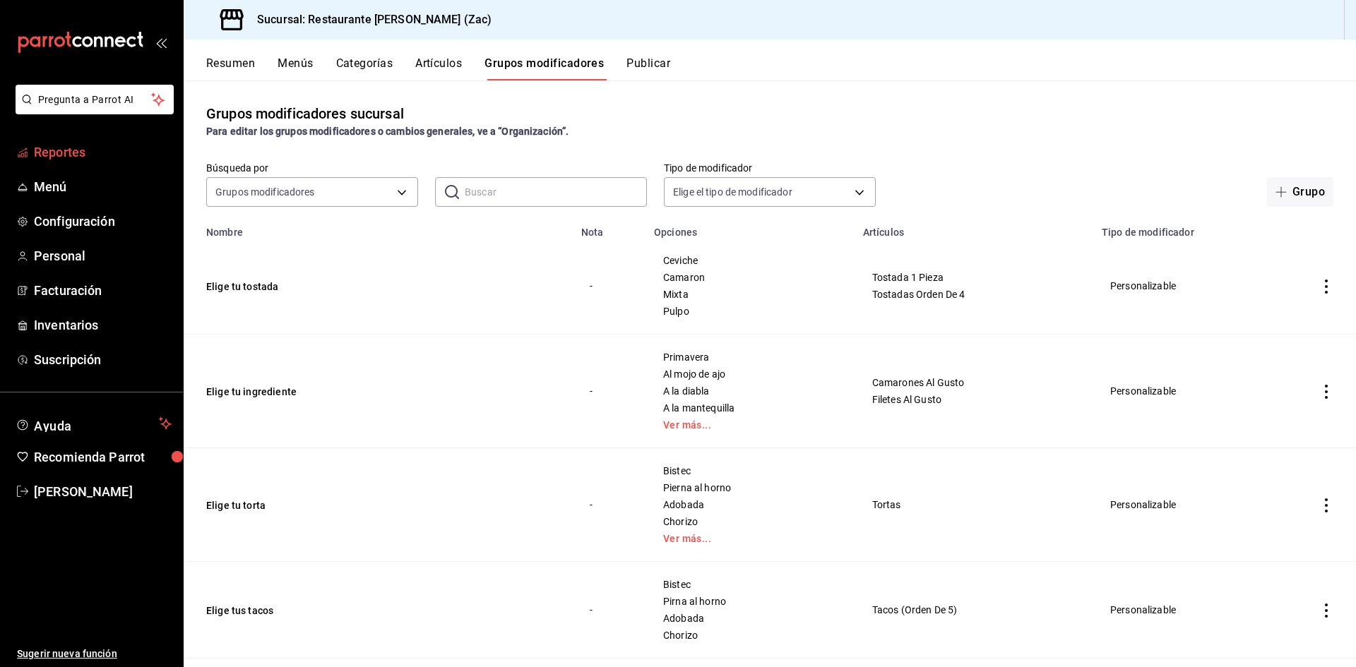
click at [73, 152] on span "Reportes" at bounding box center [103, 152] width 138 height 19
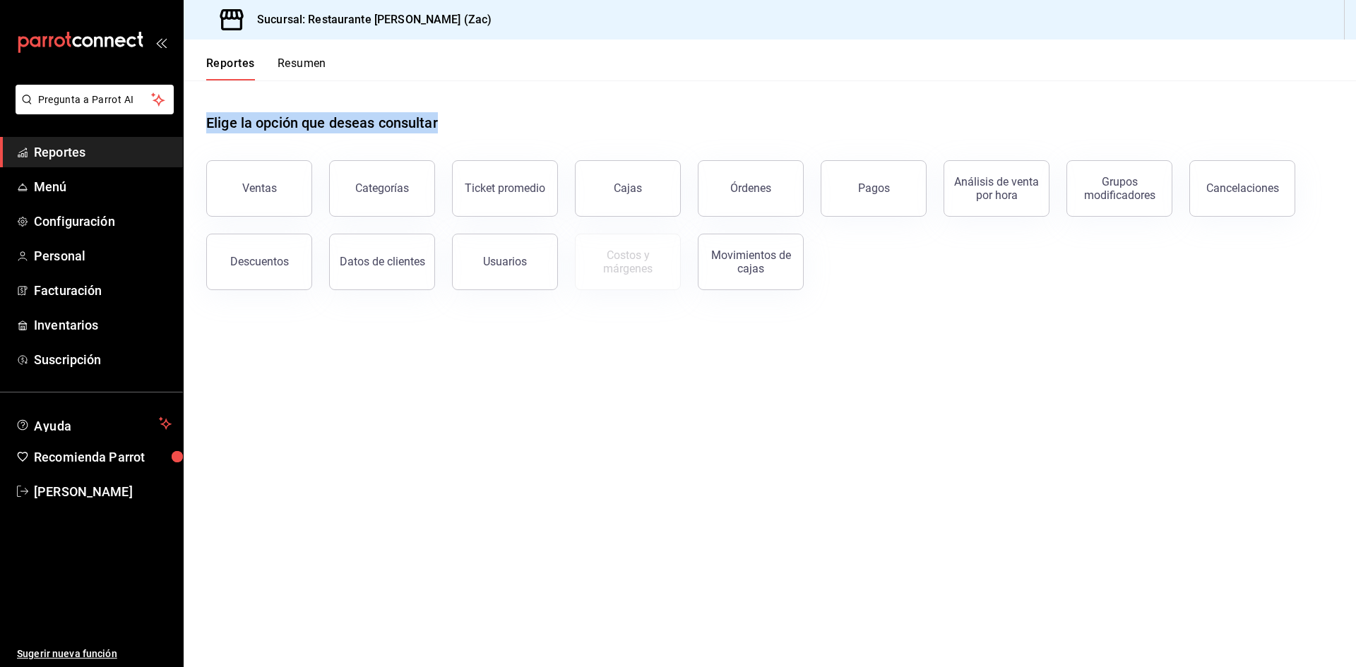
drag, startPoint x: 208, startPoint y: 49, endPoint x: 1187, endPoint y: 435, distance: 1052.2
click at [1196, 439] on div "Reportes Resumen Elige la opción que deseas consultar Ventas Categorías Ticket …" at bounding box center [770, 354] width 1172 height 628
drag, startPoint x: 345, startPoint y: 381, endPoint x: 262, endPoint y: 251, distance: 154.4
click at [345, 381] on main "Elige la opción que deseas consultar Ventas Categorías Ticket promedio Cajas Ór…" at bounding box center [770, 374] width 1172 height 587
drag, startPoint x: 216, startPoint y: 39, endPoint x: 1295, endPoint y: 253, distance: 1100.2
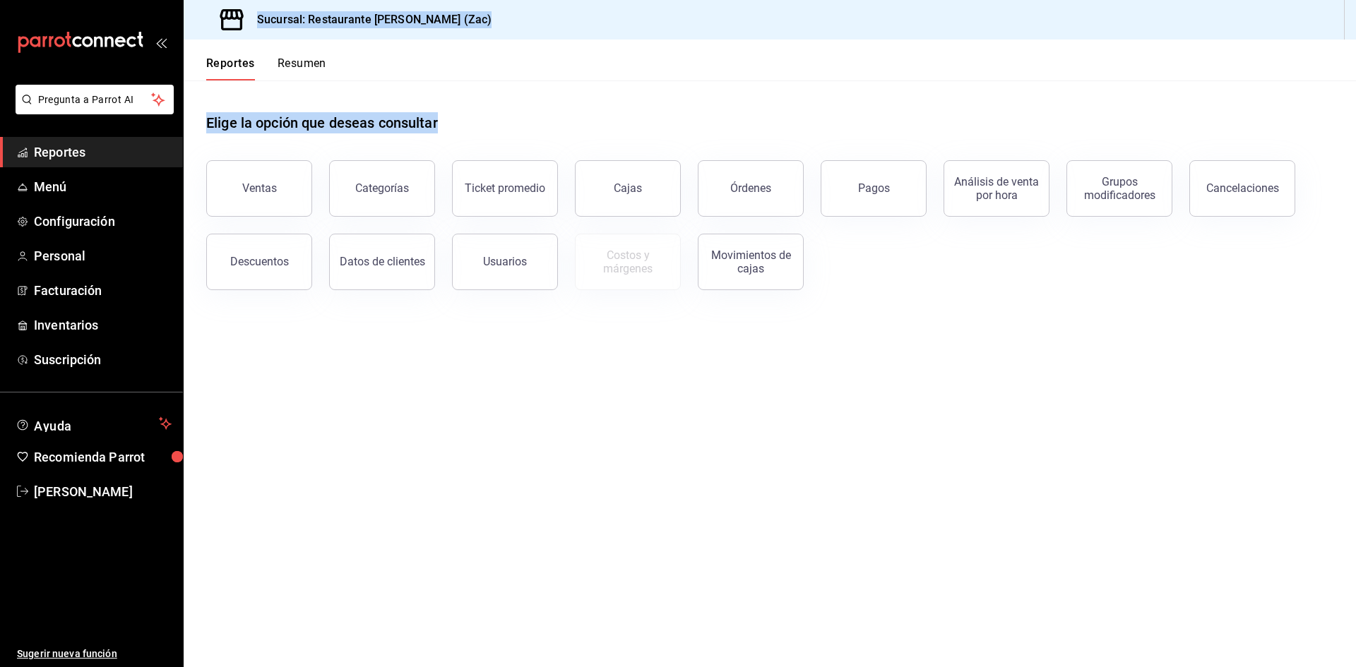
click at [1314, 251] on div "Sucursal: Restaurante [PERSON_NAME] (Zac) Reportes Resumen Elige la opción que …" at bounding box center [770, 333] width 1172 height 667
click at [488, 432] on main "Elige la opción que deseas consultar Ventas Categorías Ticket promedio Cajas Ór…" at bounding box center [770, 374] width 1172 height 587
drag, startPoint x: 214, startPoint y: 4, endPoint x: 287, endPoint y: 307, distance: 311.6
click at [287, 307] on div "Sucursal: Restaurante [PERSON_NAME] (Zac) Reportes Resumen Elige la opción que …" at bounding box center [770, 333] width 1172 height 667
copy body "Sucursal: Restaurante [PERSON_NAME] (Zac) Reportes Resumen Elige la opción que …"
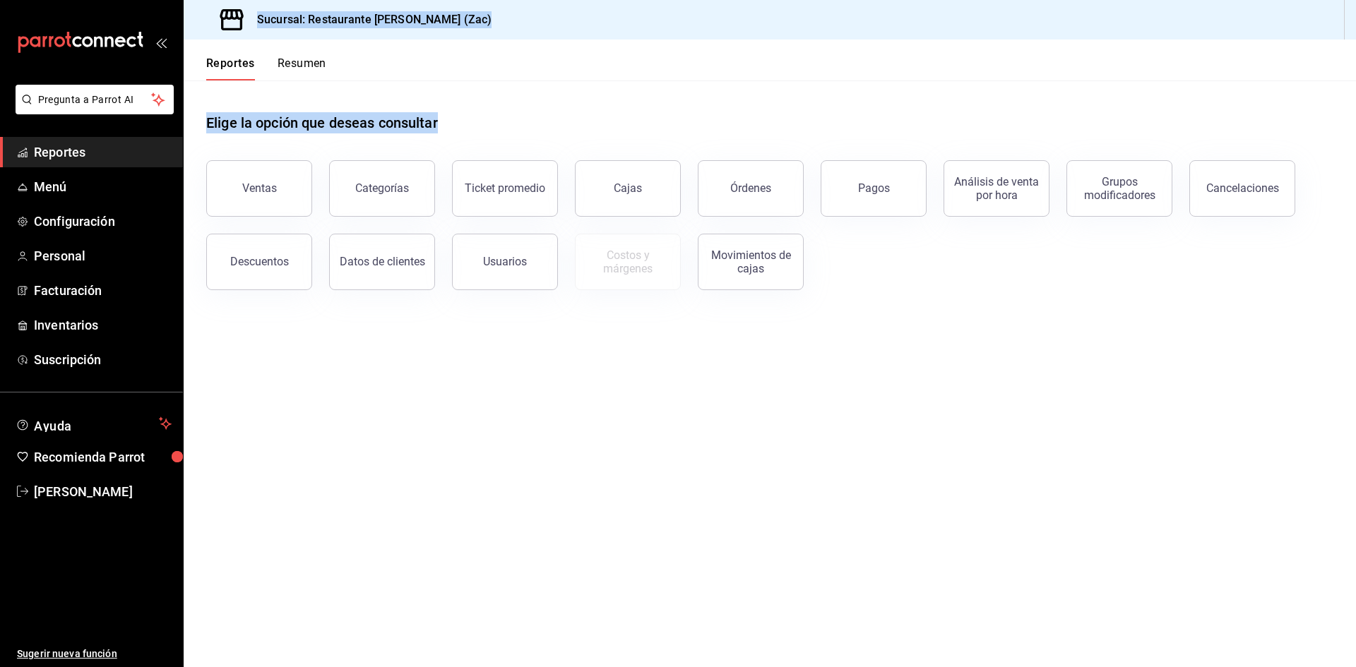
click at [417, 472] on main "Elige la opción que deseas consultar Ventas Categorías Ticket promedio Cajas Ór…" at bounding box center [770, 374] width 1172 height 587
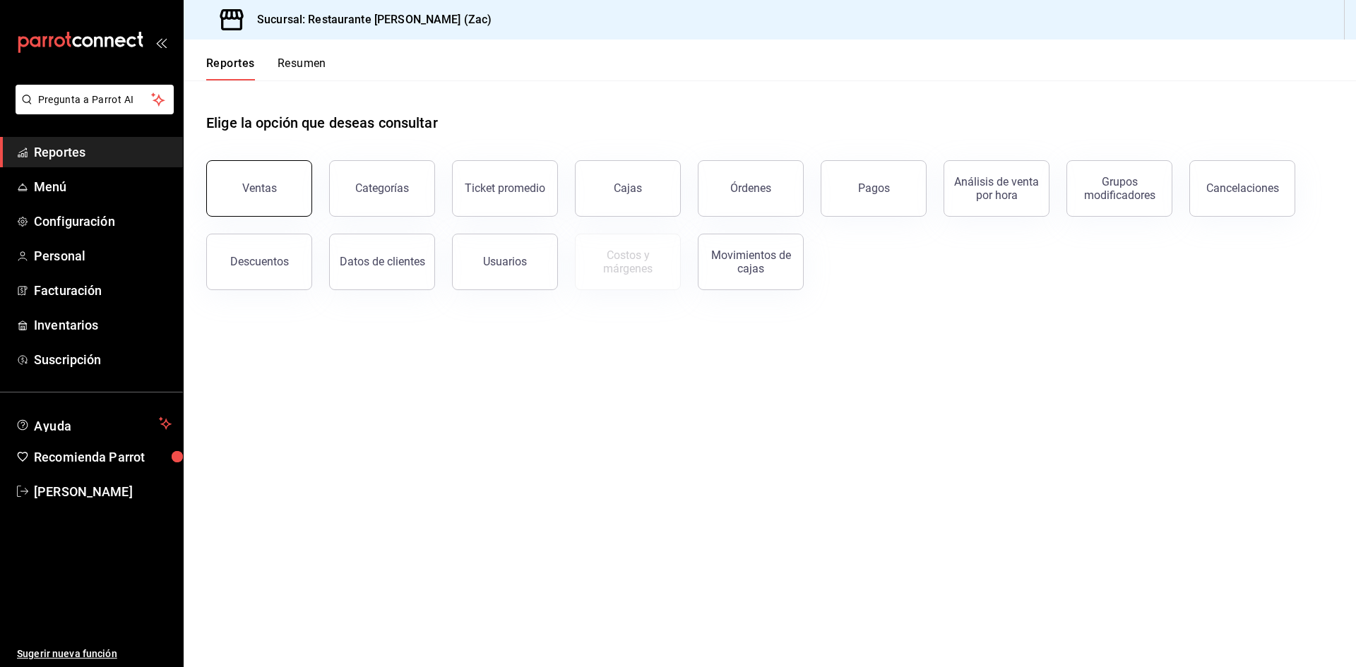
click at [253, 184] on div "Ventas" at bounding box center [259, 188] width 35 height 13
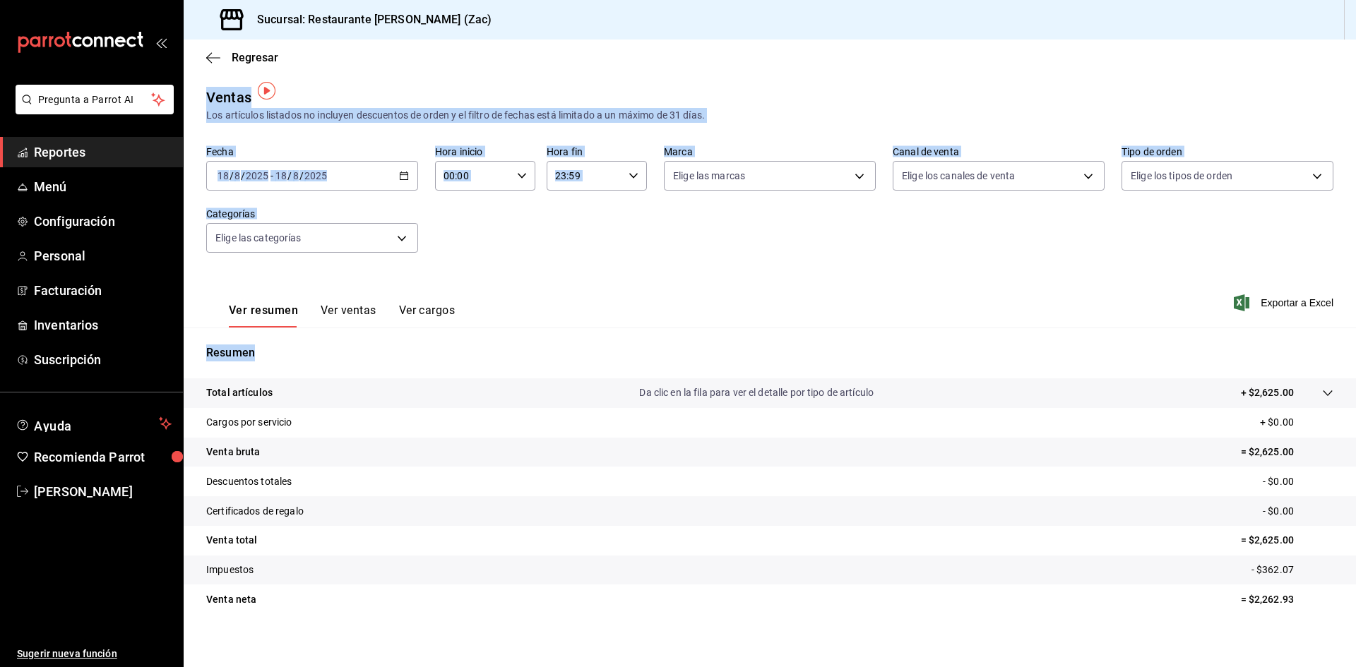
scroll to position [9, 0]
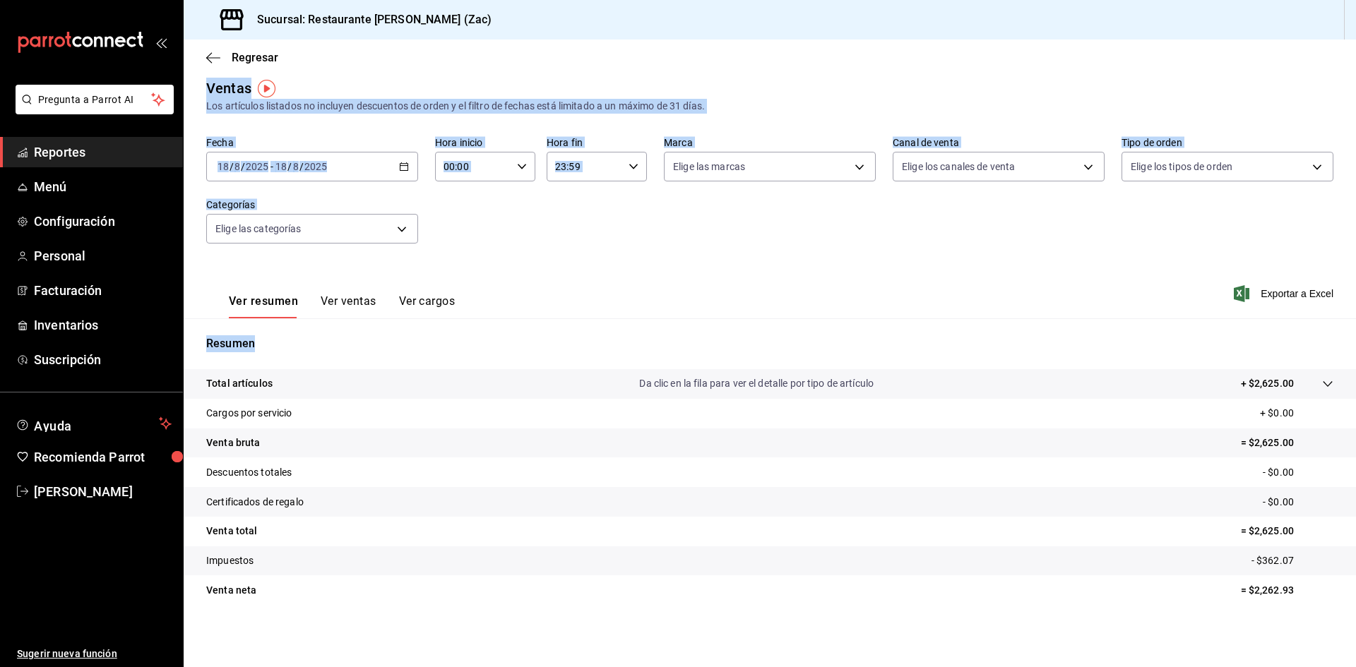
drag, startPoint x: 201, startPoint y: 73, endPoint x: 1348, endPoint y: 683, distance: 1298.6
click at [1348, 667] on html "Pregunta a Parrot AI Reportes Menú Configuración Personal Facturación Inventari…" at bounding box center [678, 333] width 1356 height 667
click at [400, 227] on body "Pregunta a Parrot AI Reportes Menú Configuración Personal Facturación Inventari…" at bounding box center [678, 333] width 1356 height 667
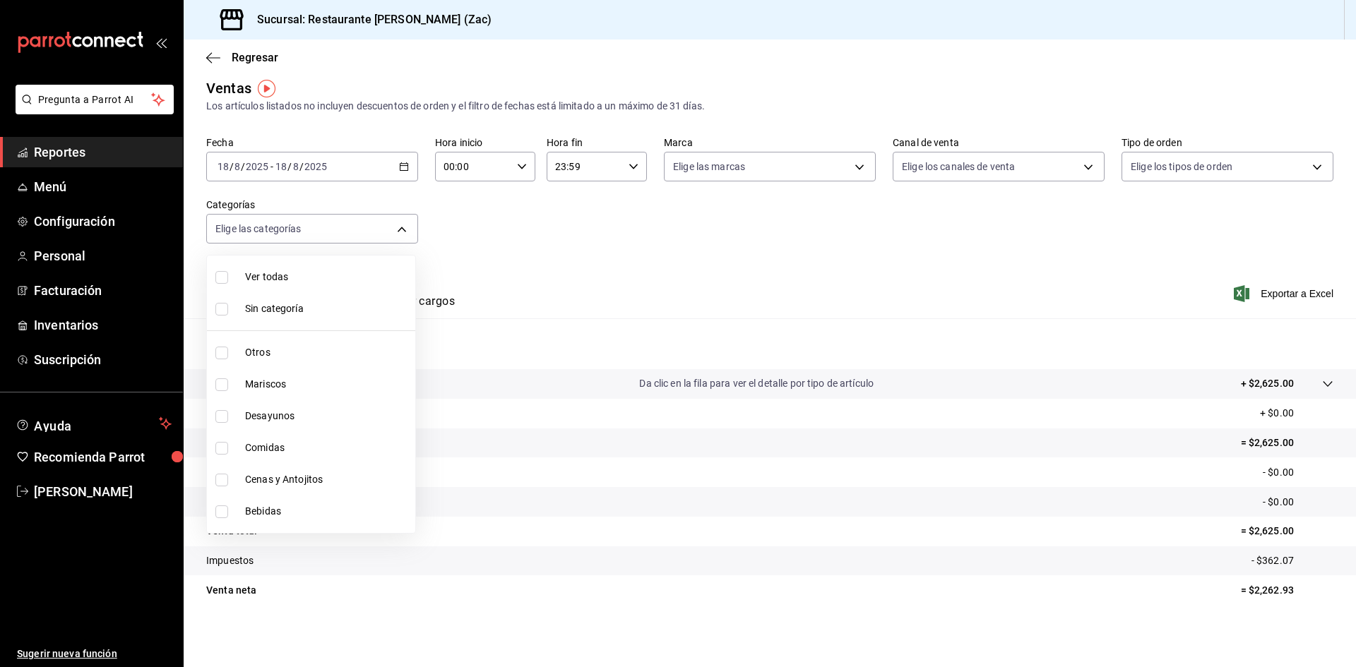
click at [645, 287] on div at bounding box center [678, 333] width 1356 height 667
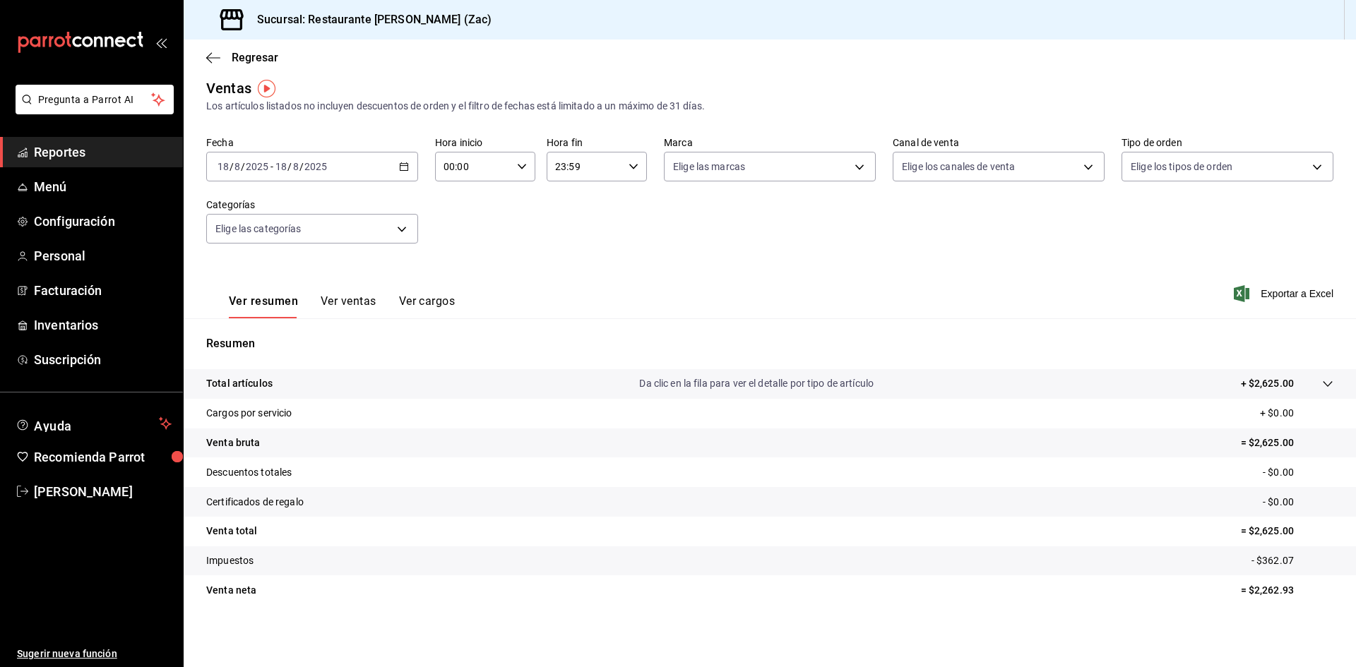
click at [486, 542] on tr "Venta total = $2,625.00" at bounding box center [770, 532] width 1172 height 30
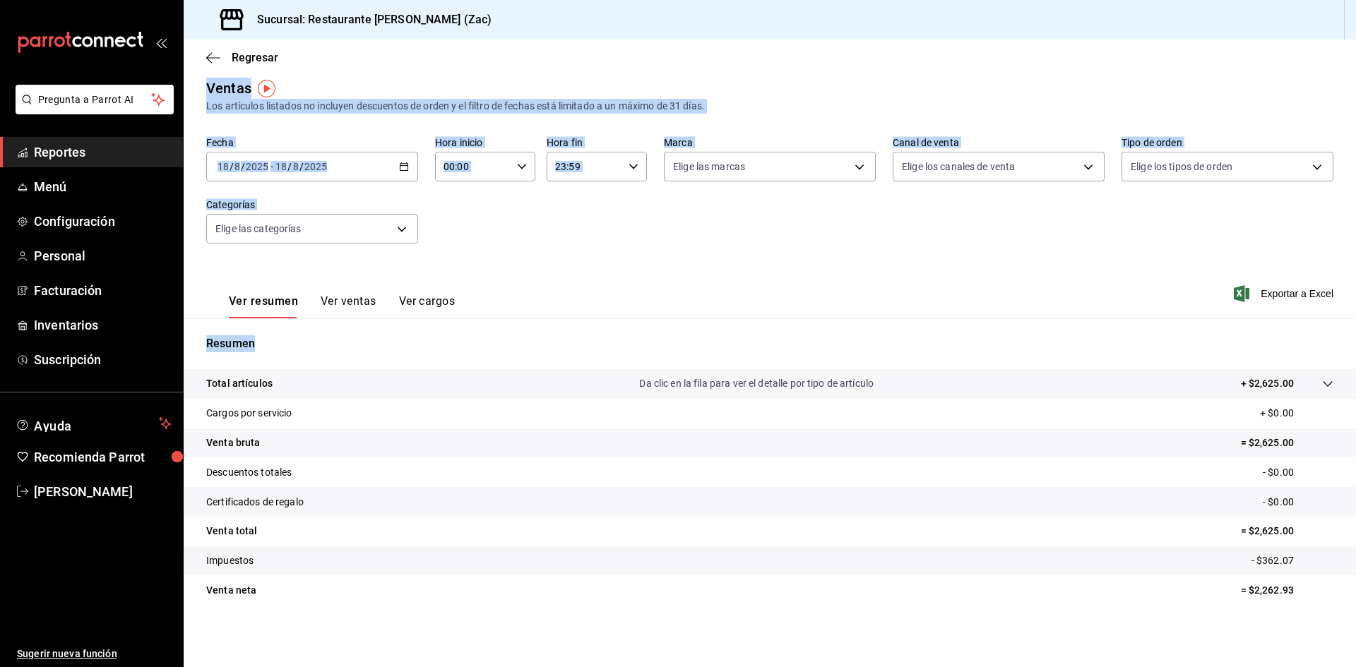
drag, startPoint x: 215, startPoint y: 49, endPoint x: 976, endPoint y: 607, distance: 943.4
click at [994, 663] on main "Regresar Ventas Los artículos listados no incluyen descuentos de orden y el fil…" at bounding box center [770, 348] width 1172 height 637
copy div "Ventas Los artículos listados no incluyen descuentos de orden y el filtro de fe…"
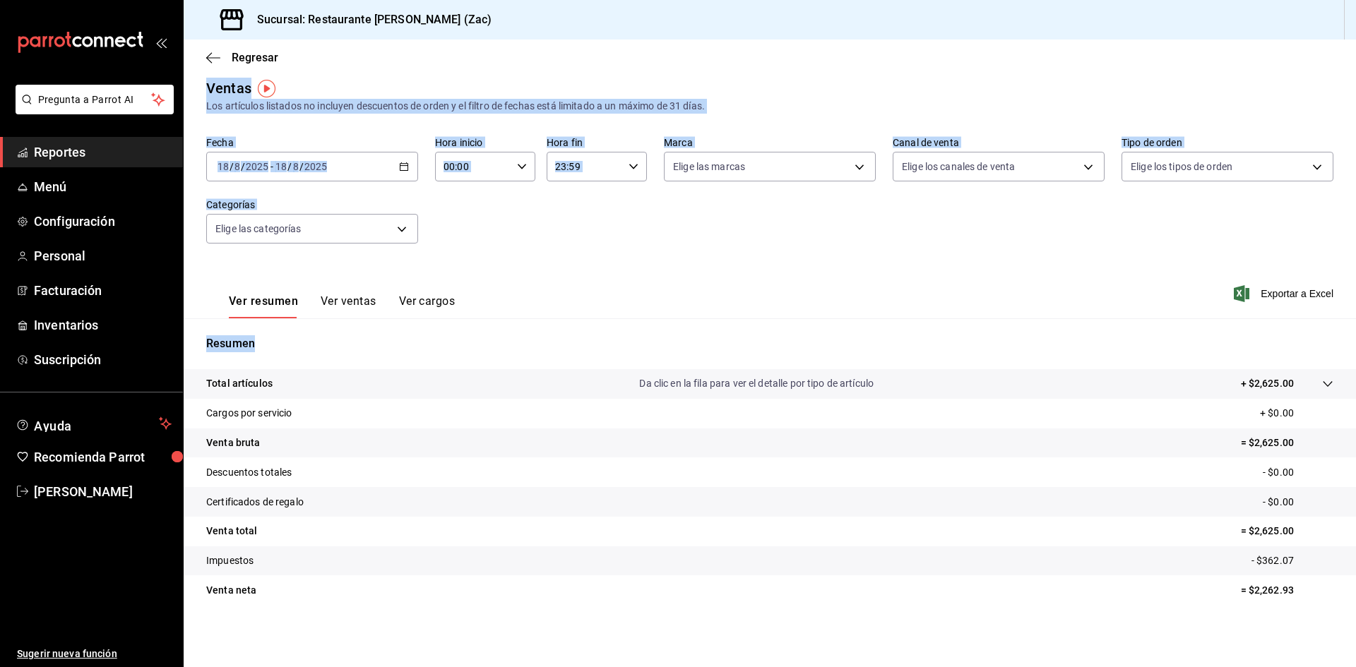
click at [787, 381] on p "Da clic en la fila para ver el detalle por tipo de artículo" at bounding box center [756, 383] width 234 height 15
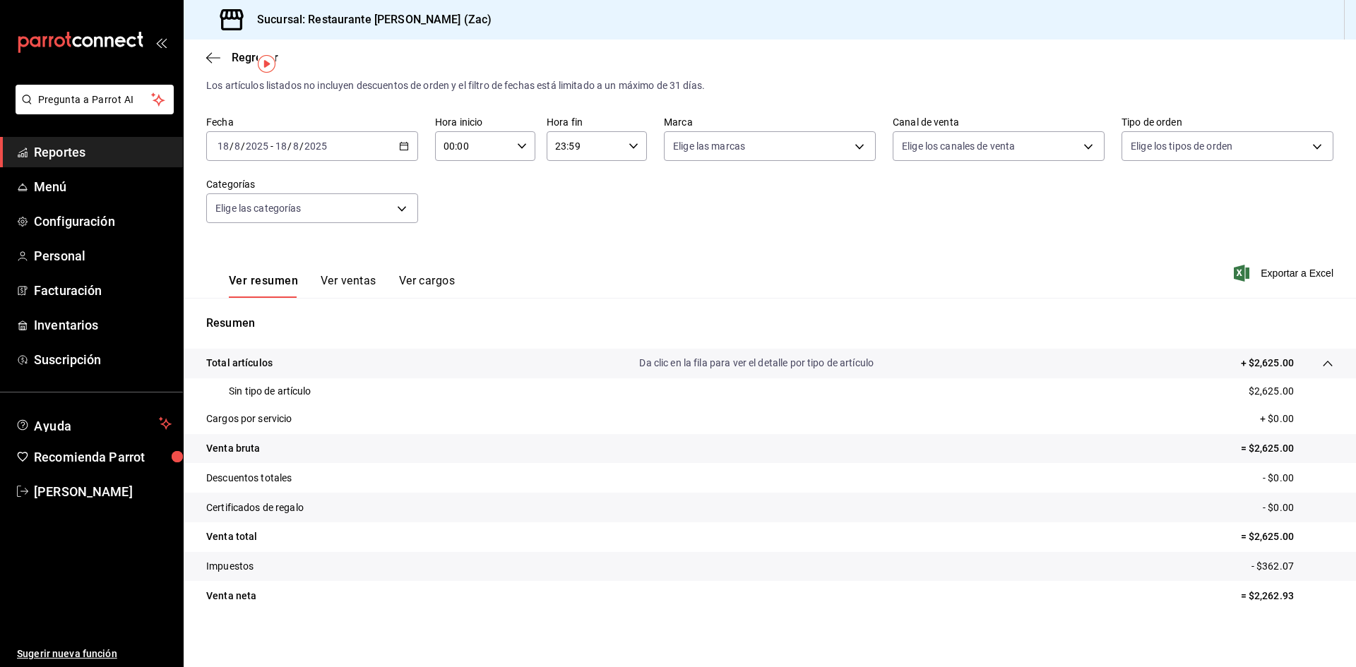
scroll to position [35, 0]
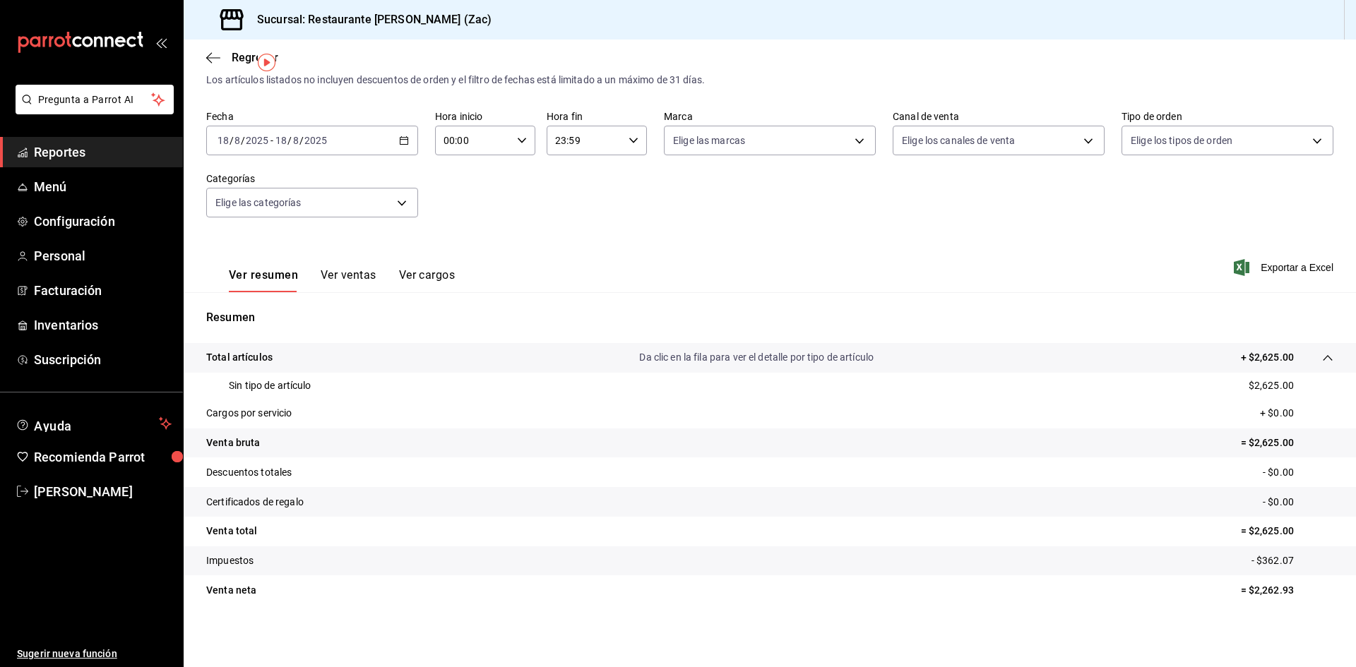
click at [349, 275] on button "Ver ventas" at bounding box center [349, 280] width 56 height 24
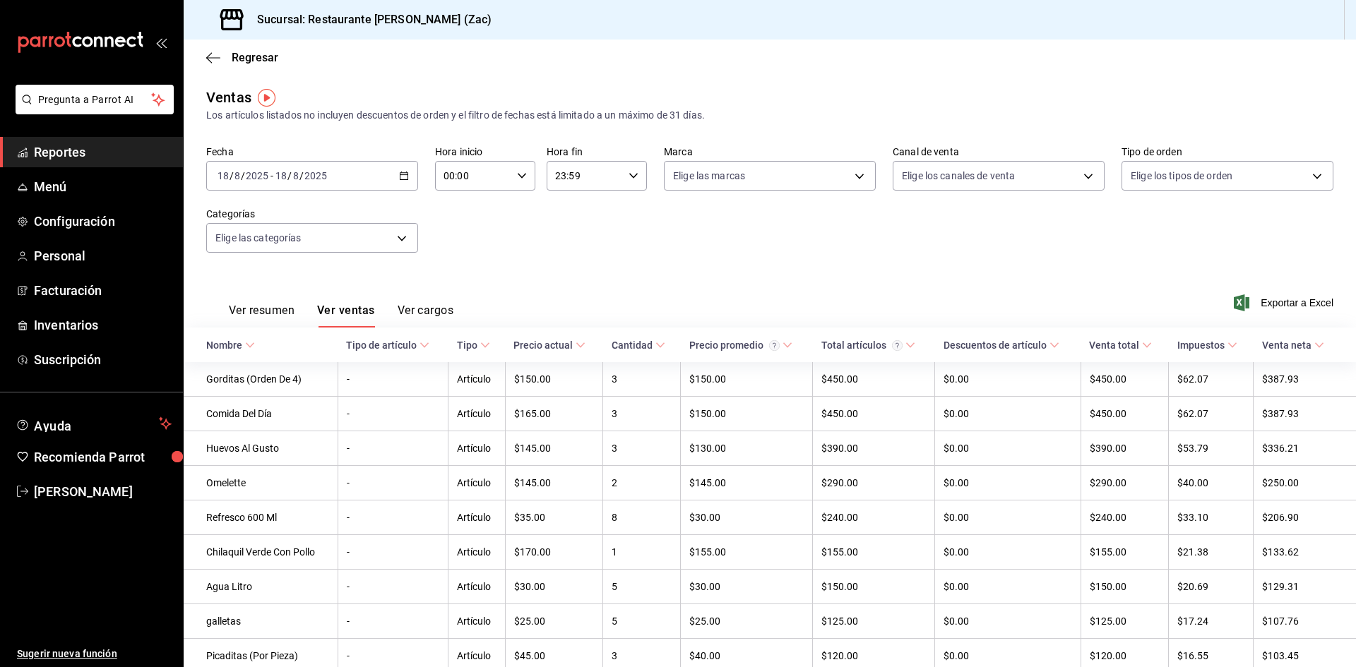
click at [432, 313] on button "Ver cargos" at bounding box center [426, 316] width 57 height 24
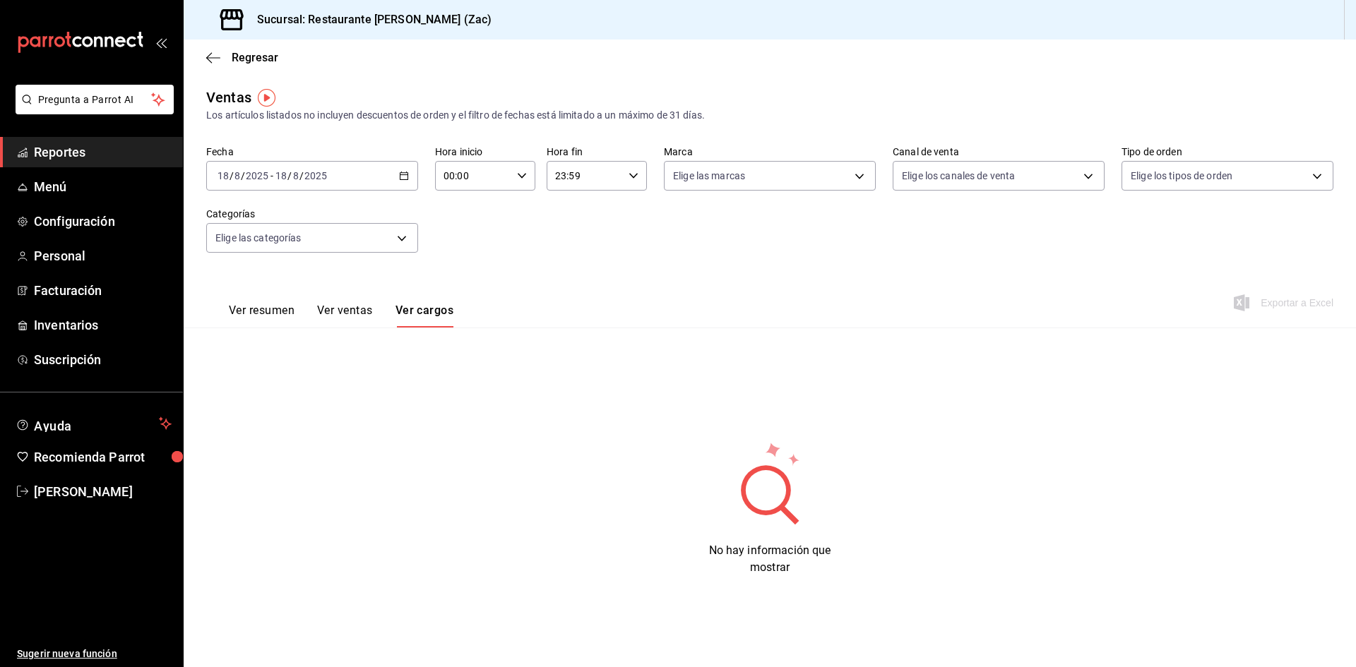
click at [273, 312] on button "Ver resumen" at bounding box center [262, 316] width 66 height 24
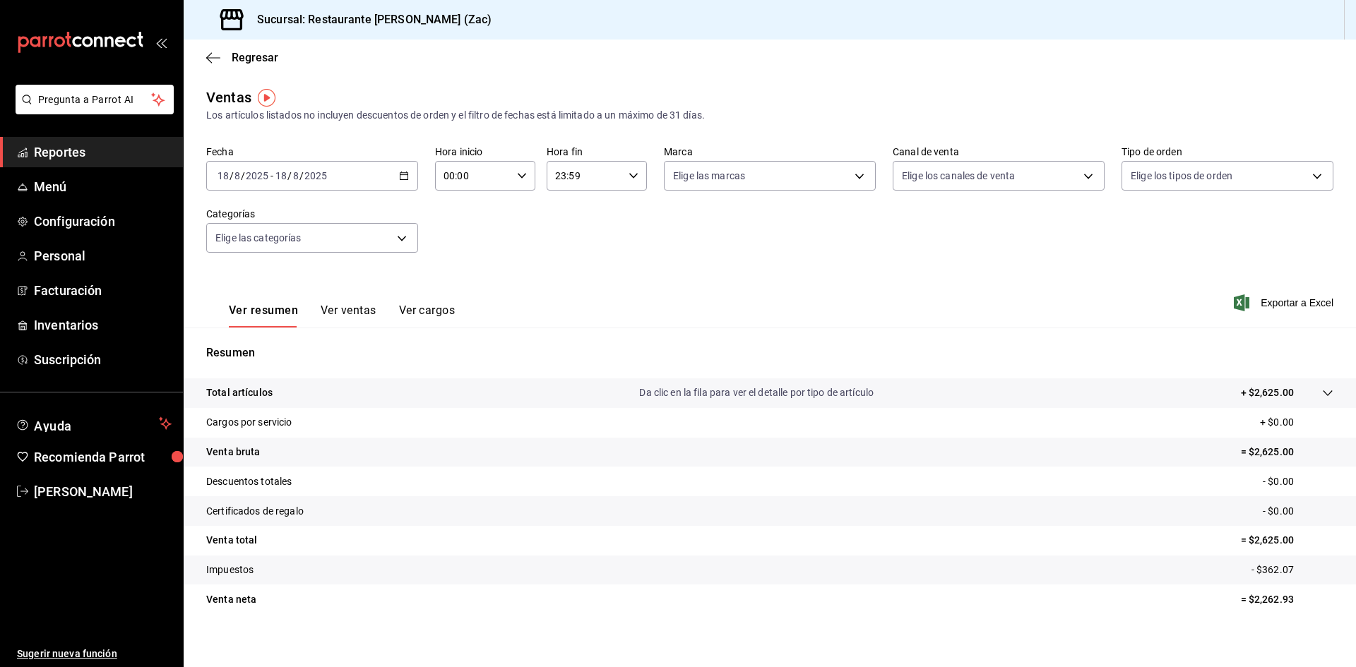
click at [339, 314] on button "Ver ventas" at bounding box center [349, 316] width 56 height 24
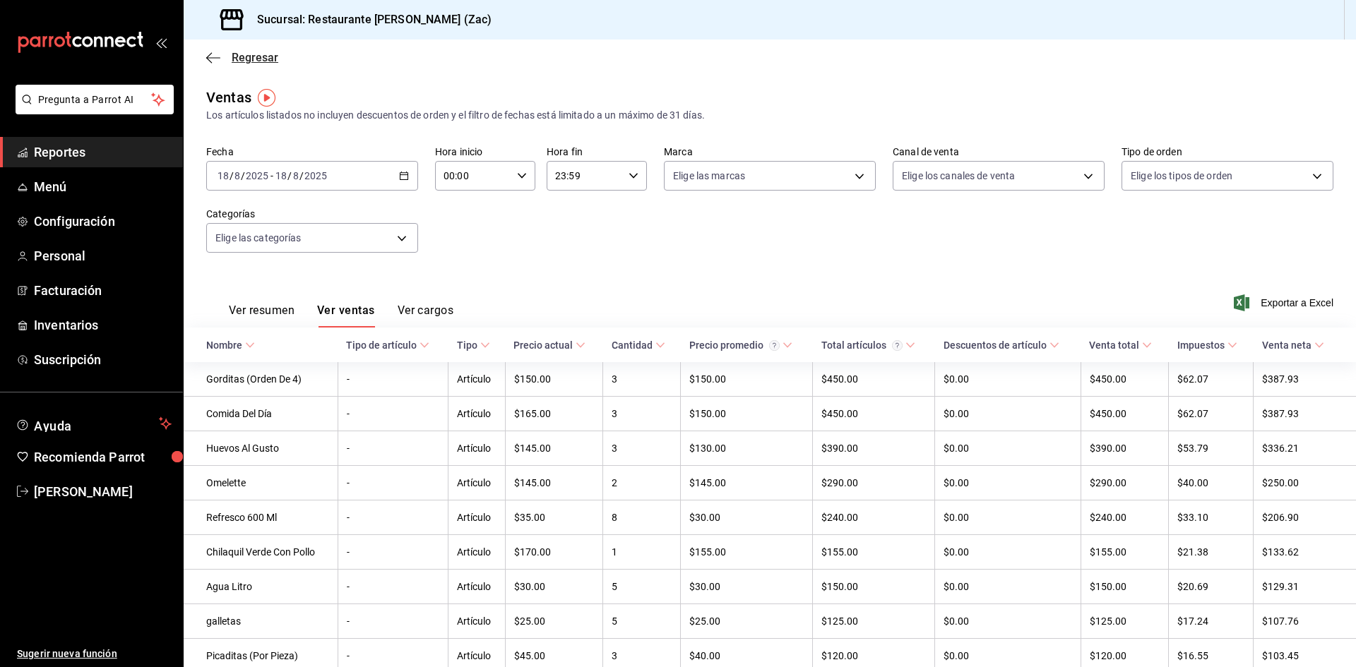
click at [206, 57] on icon "button" at bounding box center [213, 58] width 14 height 13
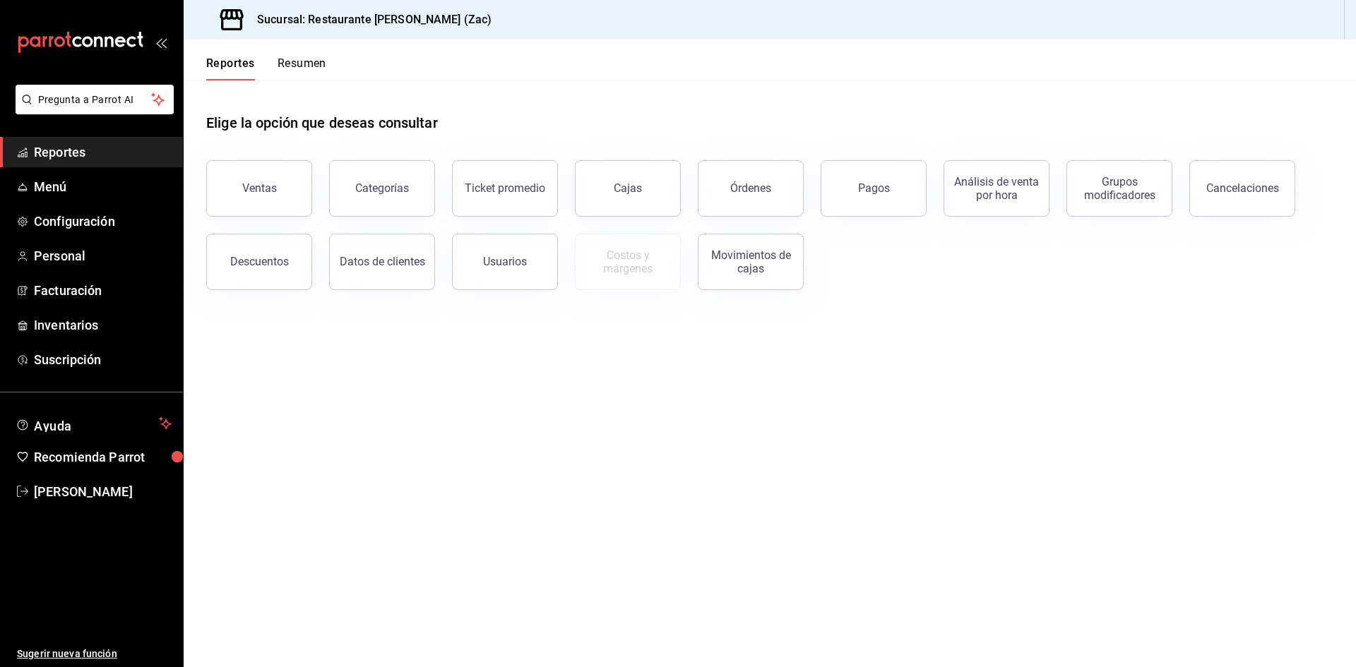
click at [576, 439] on main "Elige la opción que deseas consultar Ventas Categorías Ticket promedio Cajas Ór…" at bounding box center [770, 374] width 1172 height 587
click at [725, 263] on div "Movimientos de cajas" at bounding box center [751, 262] width 88 height 27
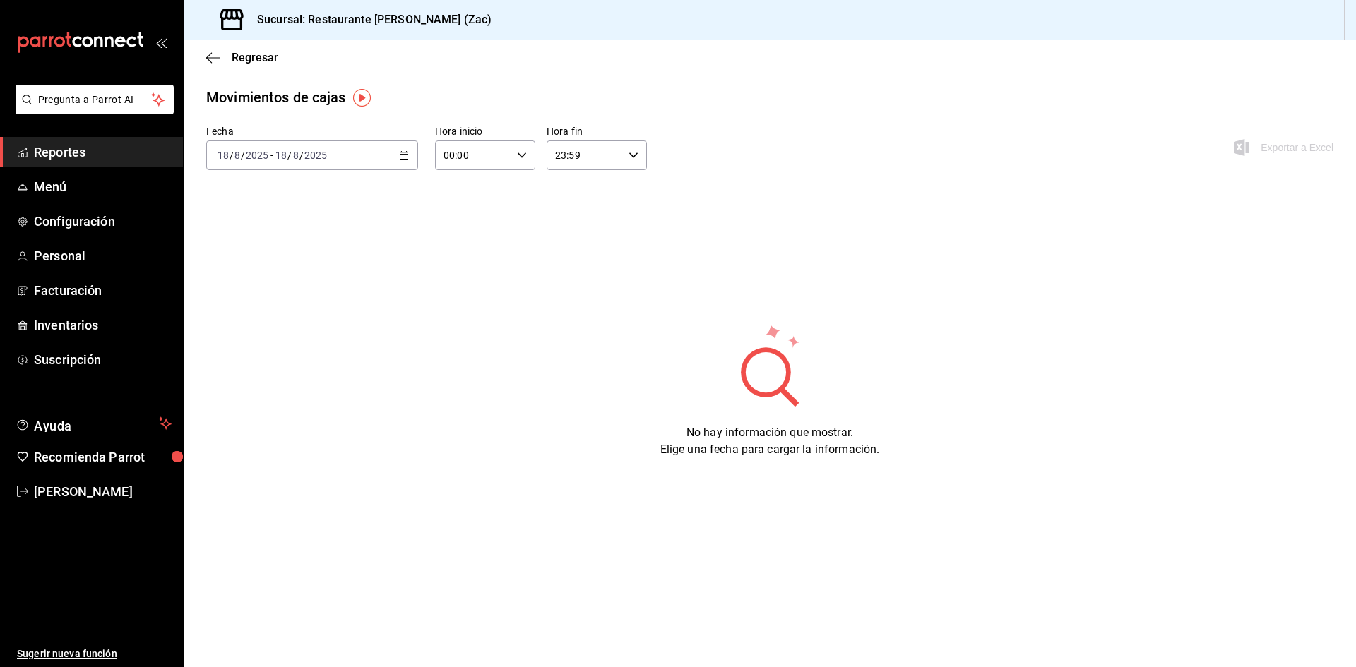
click at [203, 62] on div "Regresar" at bounding box center [770, 58] width 1172 height 36
click at [208, 56] on icon "button" at bounding box center [213, 58] width 14 height 13
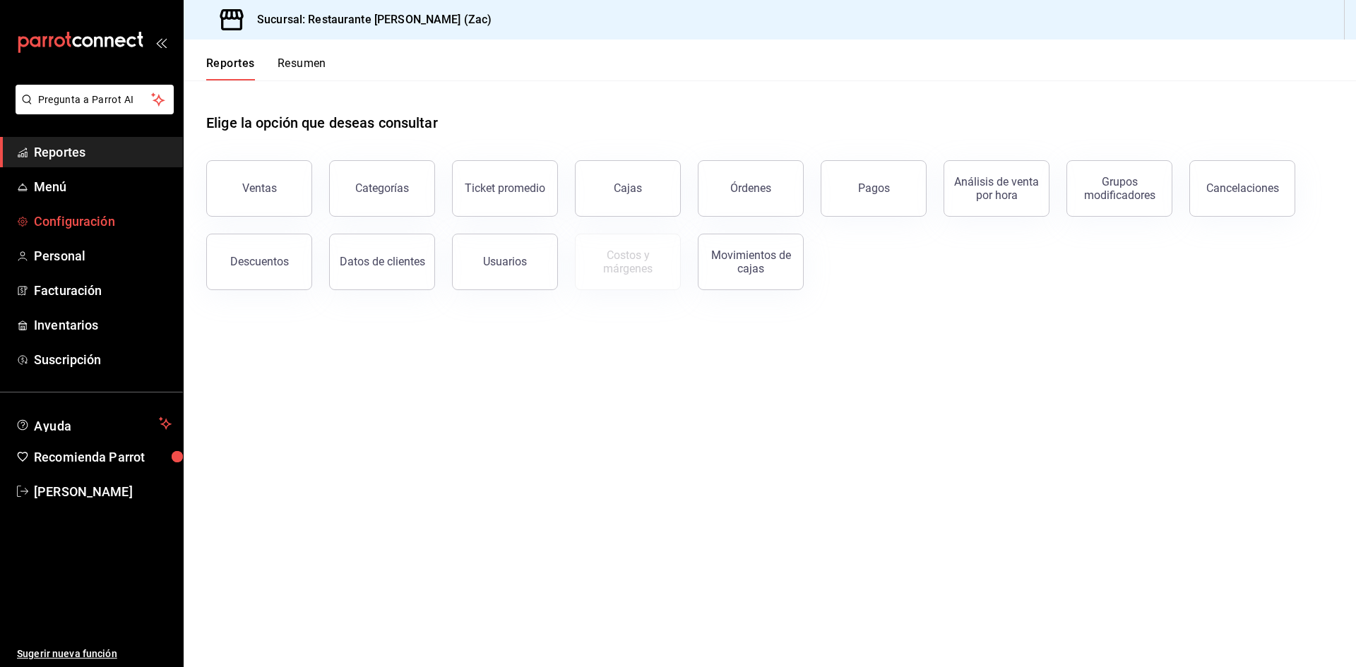
click at [114, 222] on span "Configuración" at bounding box center [103, 221] width 138 height 19
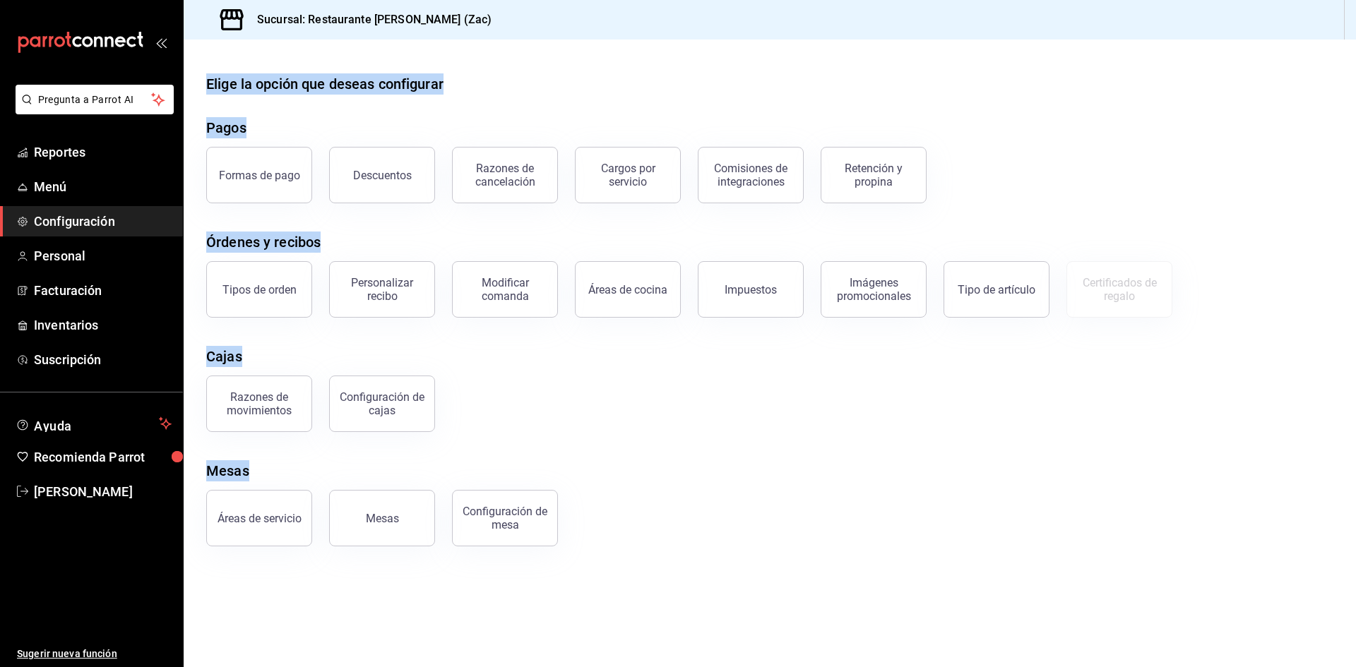
drag, startPoint x: 209, startPoint y: 49, endPoint x: 644, endPoint y: 505, distance: 630.5
click at [644, 505] on main "Elige la opción que deseas configurar Pagos Formas de pago Descuentos Razones d…" at bounding box center [770, 354] width 1172 height 628
click at [715, 470] on div "Mesas" at bounding box center [769, 471] width 1127 height 21
click at [141, 141] on link "Reportes" at bounding box center [91, 152] width 183 height 30
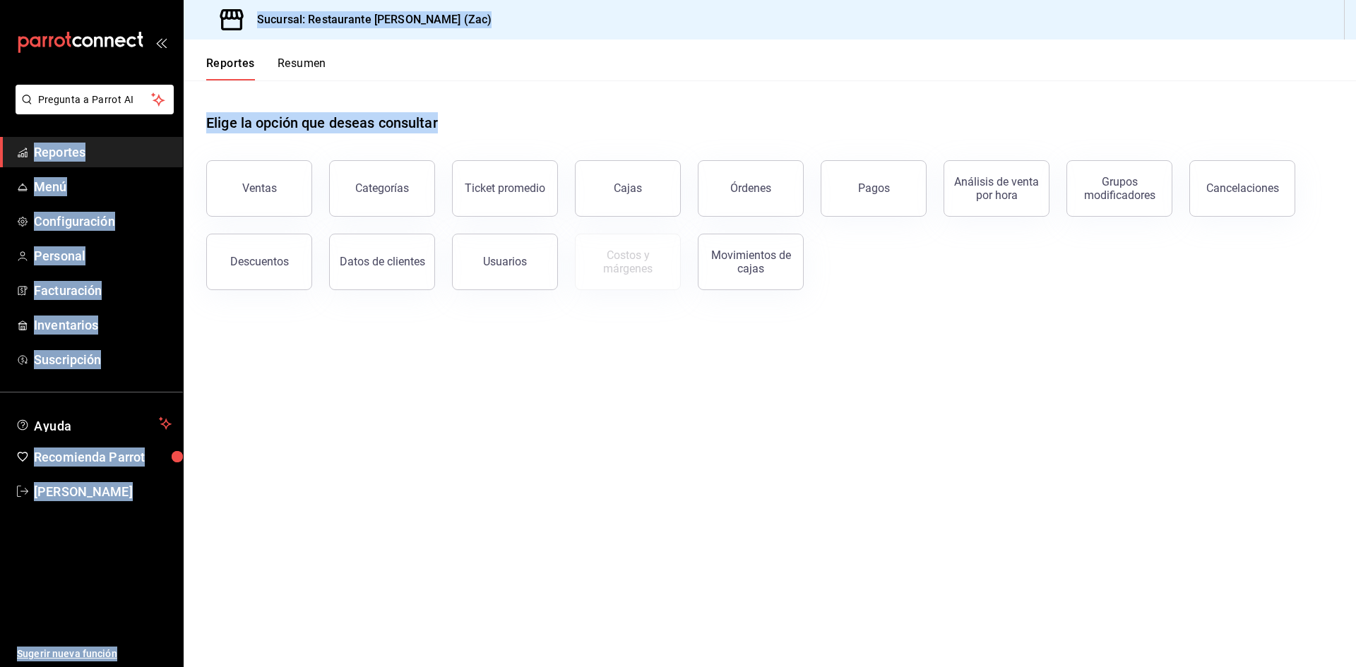
click at [460, 480] on main "Elige la opción que deseas consultar Ventas Categorías Ticket promedio Cajas Ór…" at bounding box center [770, 374] width 1172 height 587
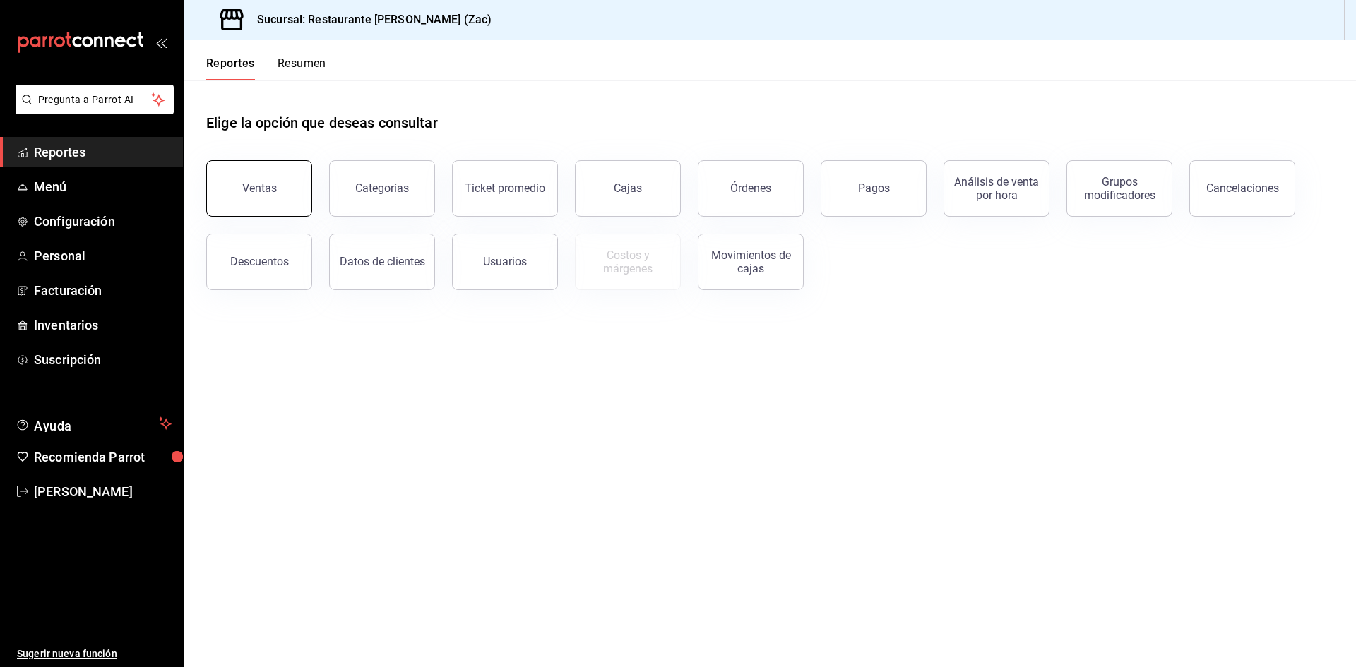
click at [281, 190] on button "Ventas" at bounding box center [259, 188] width 106 height 57
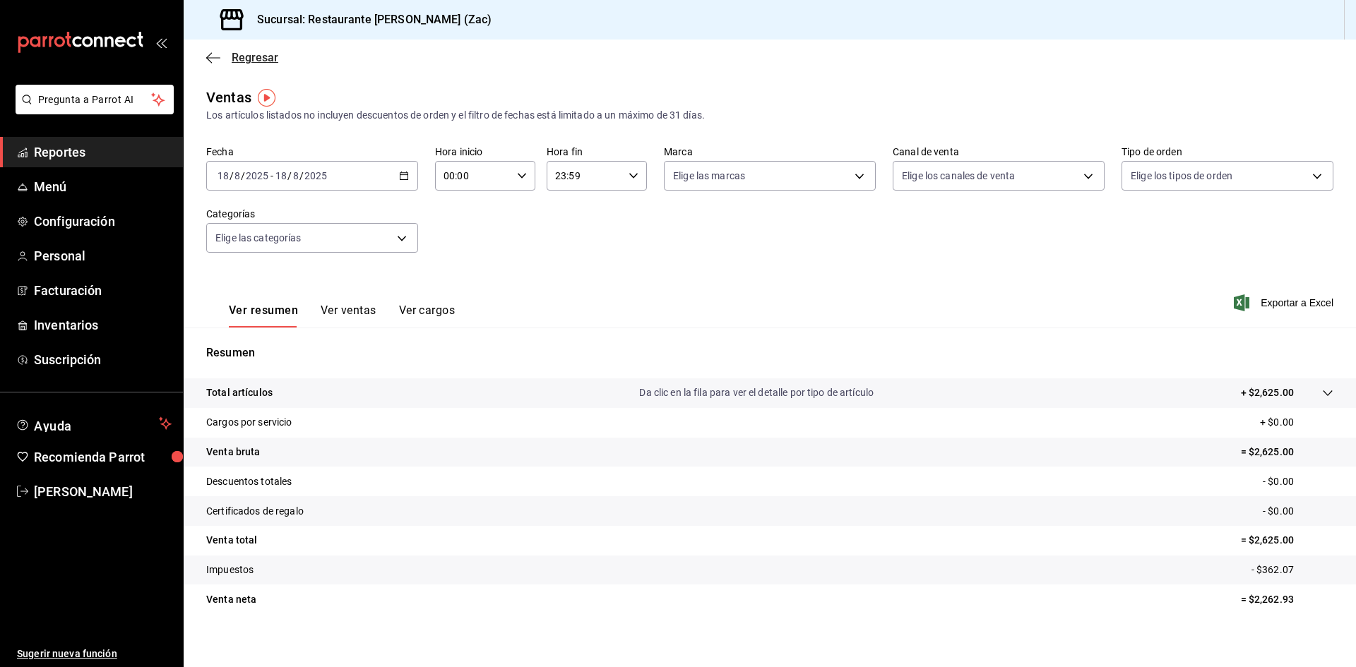
click at [211, 54] on icon "button" at bounding box center [209, 57] width 6 height 11
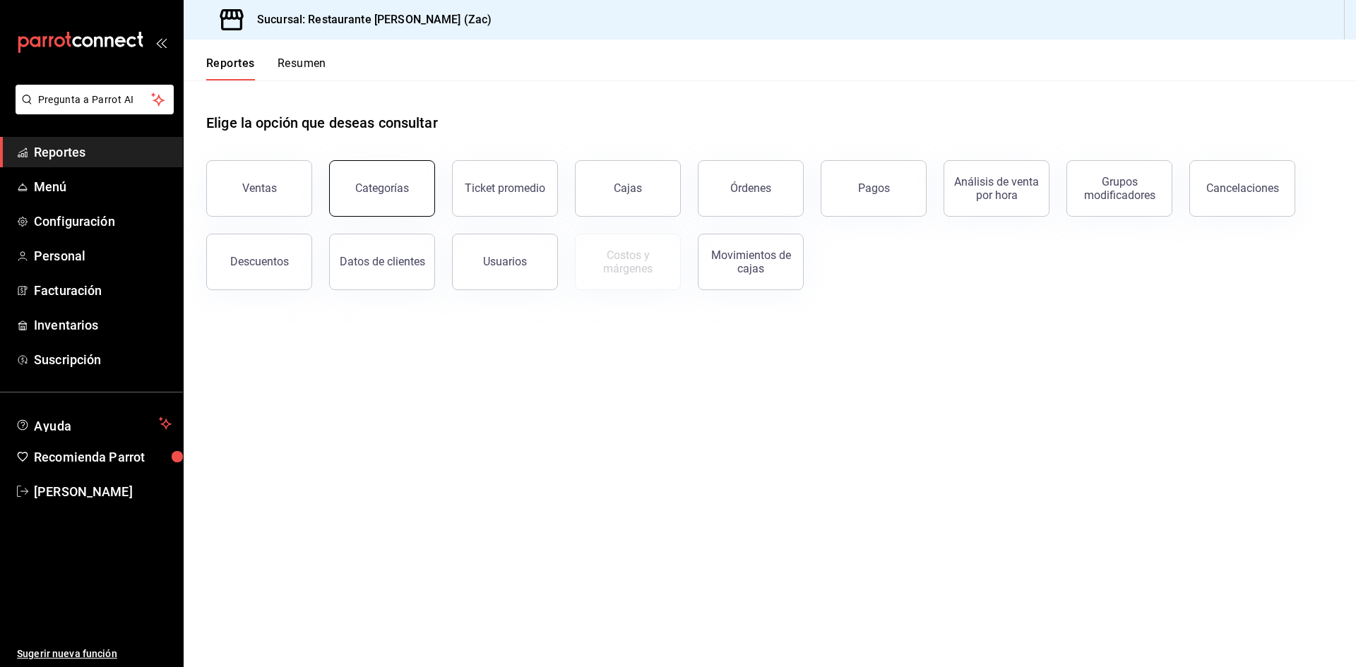
click at [374, 205] on button "Categorías" at bounding box center [382, 188] width 106 height 57
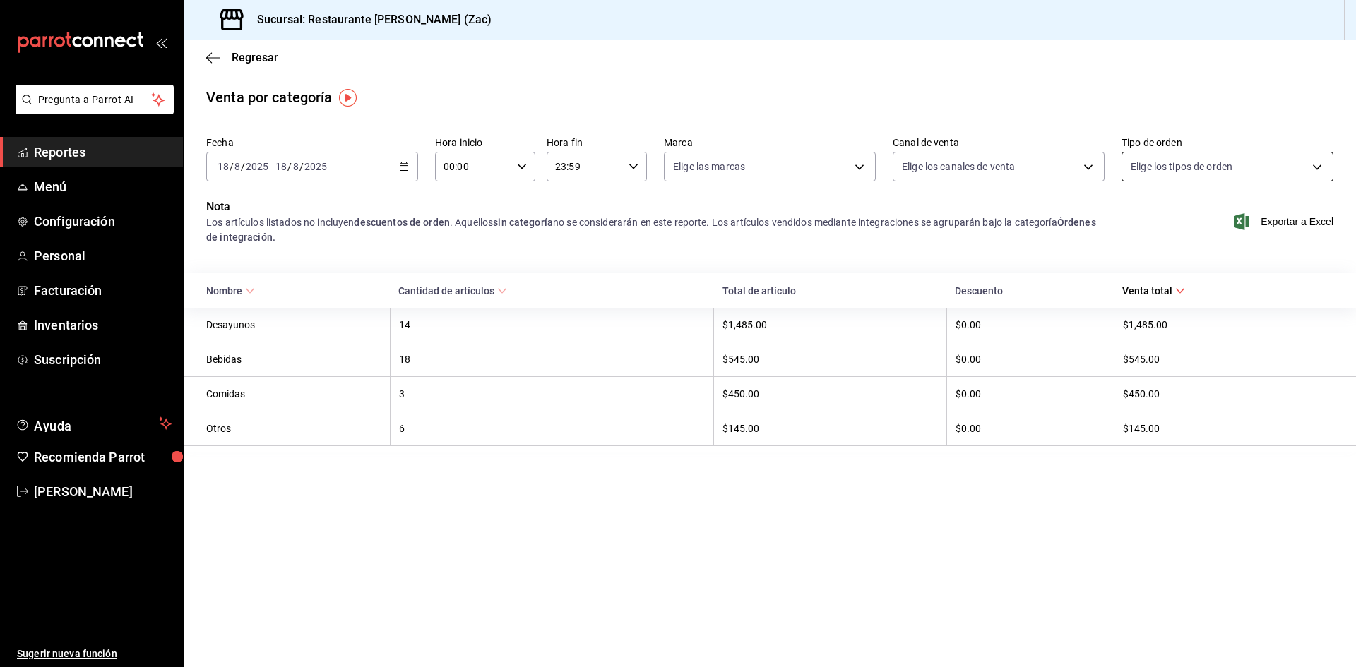
click at [1319, 165] on body "Pregunta a Parrot AI Reportes Menú Configuración Personal Facturación Inventari…" at bounding box center [678, 333] width 1356 height 667
click at [728, 247] on div at bounding box center [678, 333] width 1356 height 667
click at [208, 57] on icon "button" at bounding box center [213, 58] width 14 height 13
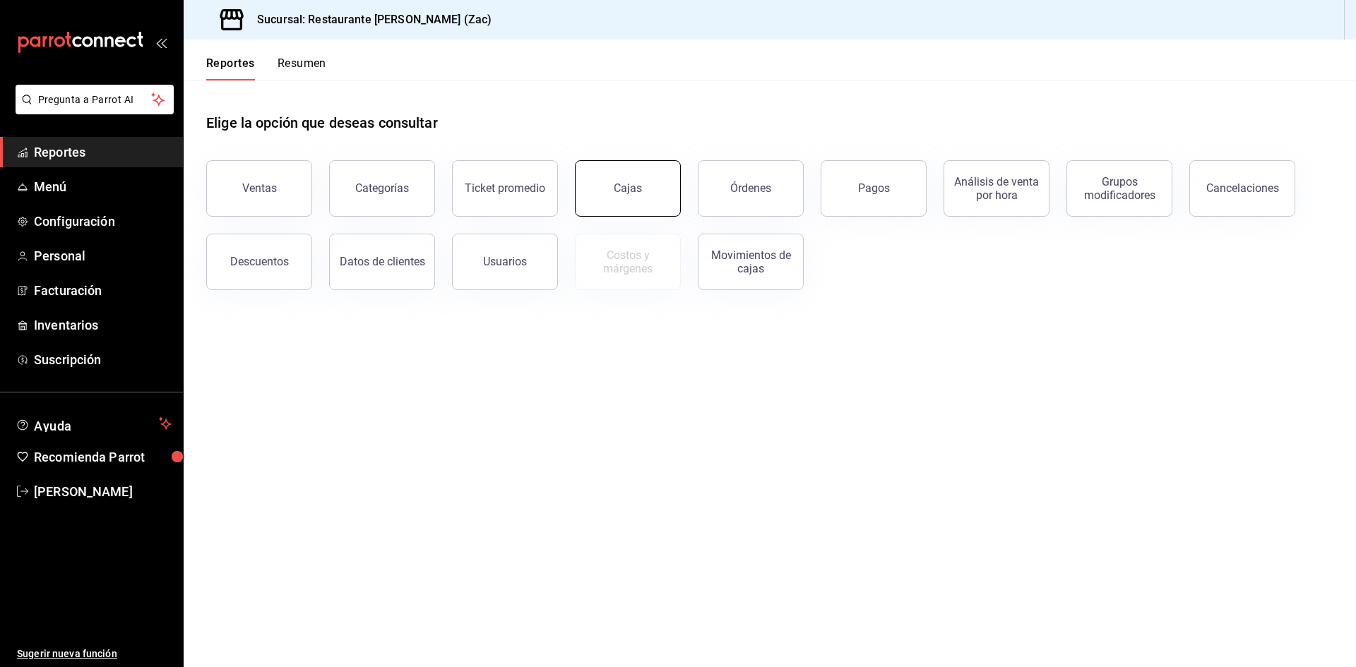
click at [630, 199] on button "Cajas" at bounding box center [628, 188] width 106 height 57
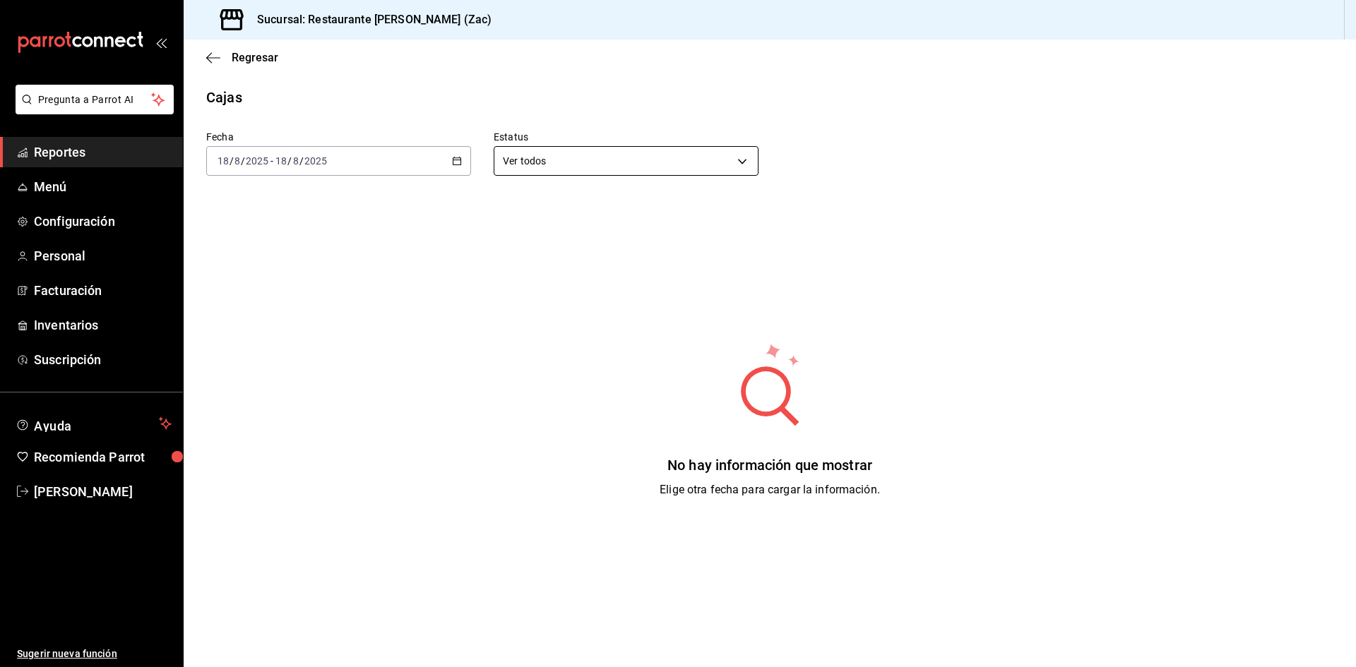
click at [737, 160] on body "Pregunta a Parrot AI Reportes Menú Configuración Personal Facturación Inventari…" at bounding box center [678, 333] width 1356 height 667
click at [737, 160] on div at bounding box center [678, 333] width 1356 height 667
click at [210, 57] on icon "button" at bounding box center [213, 57] width 14 height 1
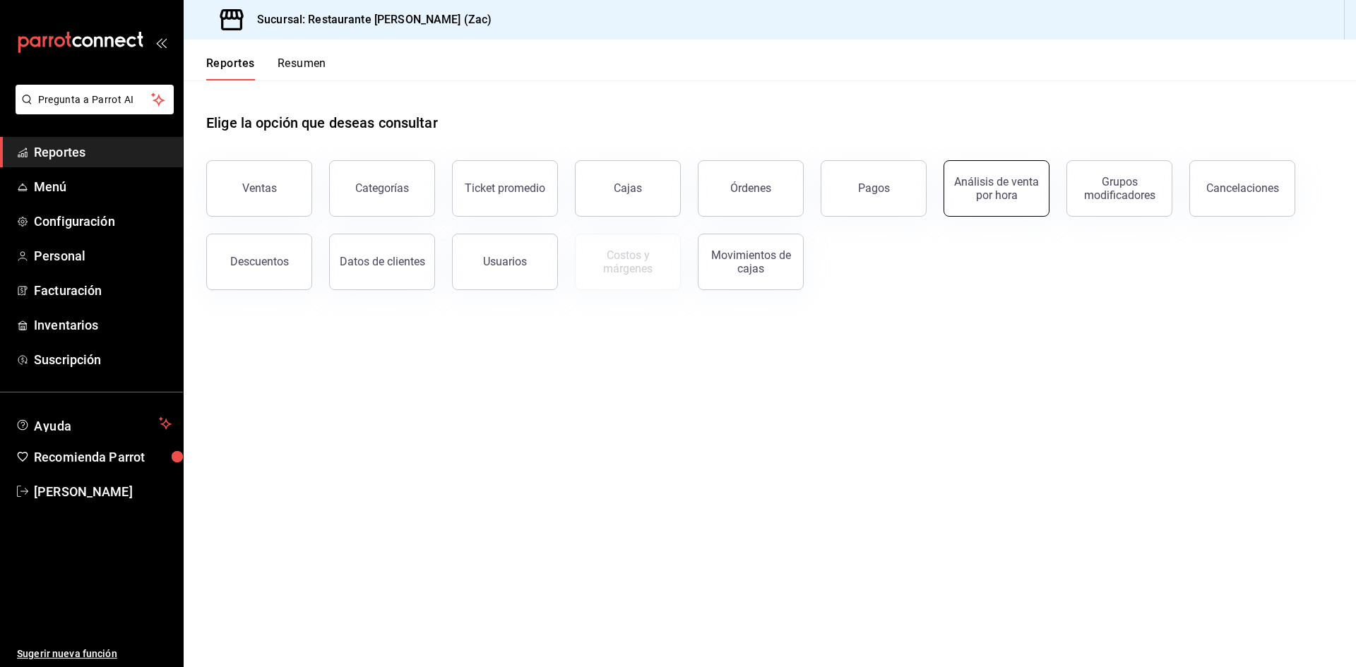
click at [1008, 189] on div "Análisis de venta por hora" at bounding box center [997, 188] width 88 height 27
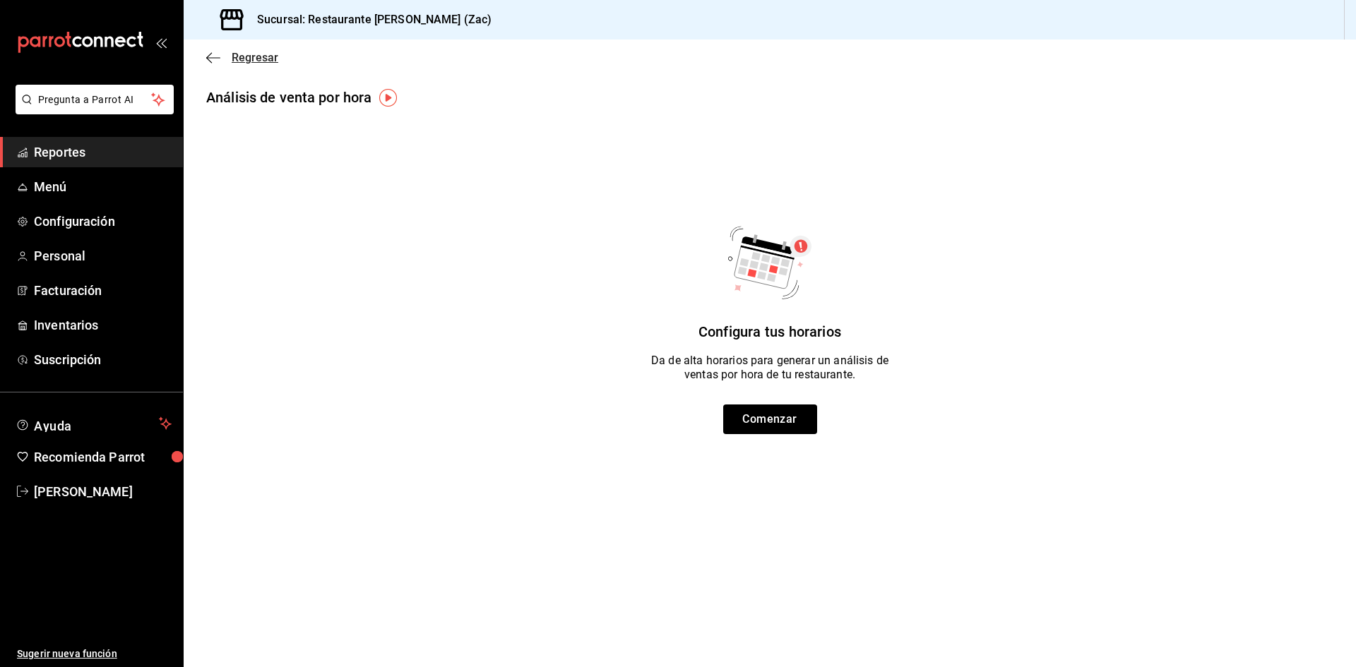
click at [210, 59] on icon "button" at bounding box center [213, 58] width 14 height 13
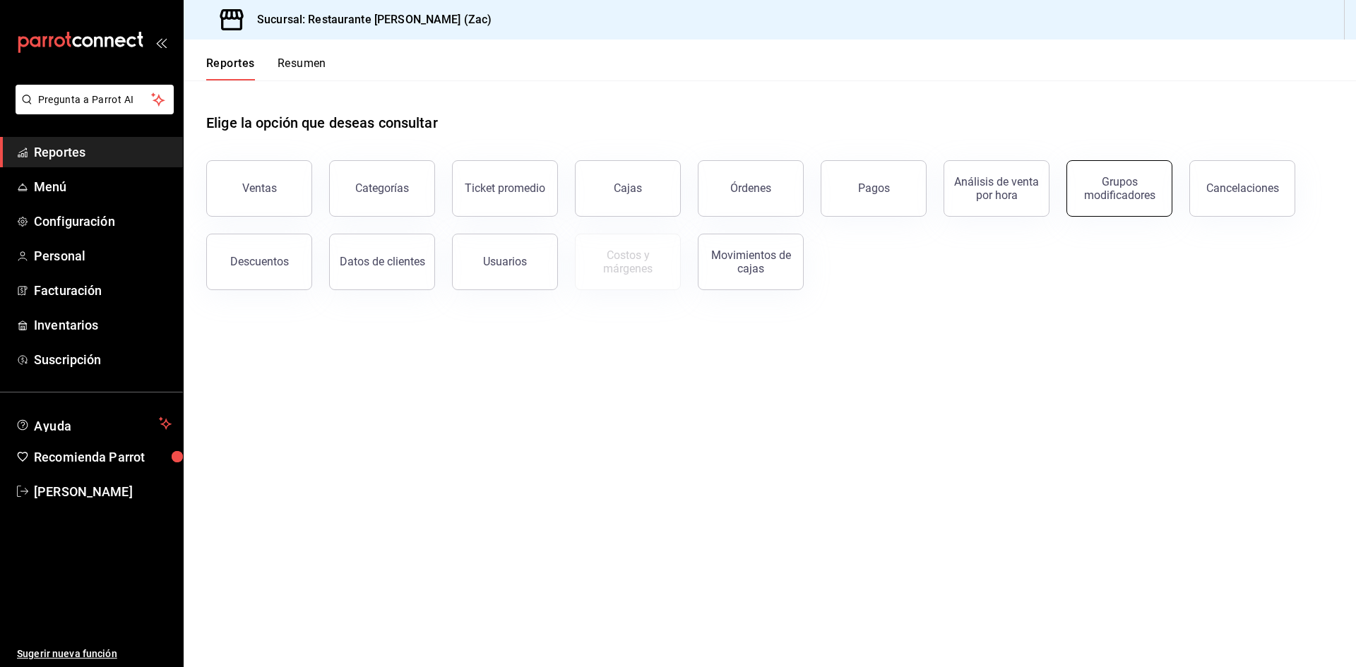
click at [1124, 184] on div "Grupos modificadores" at bounding box center [1120, 188] width 88 height 27
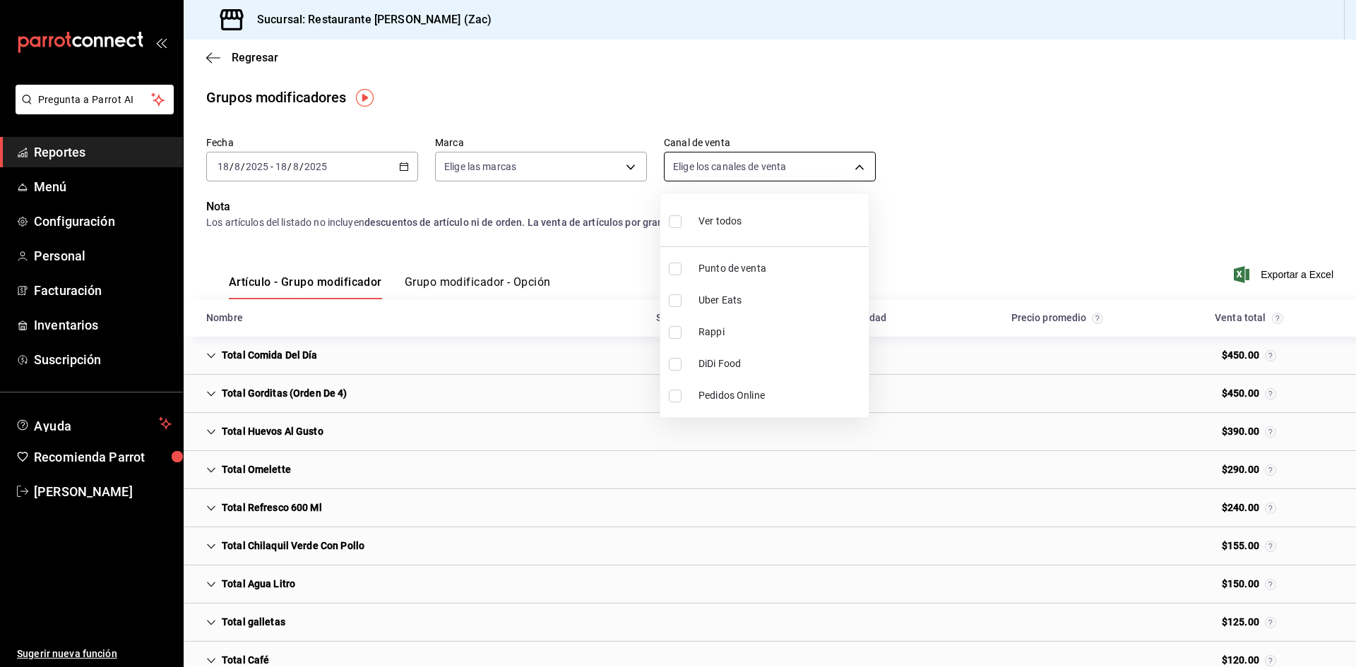
click at [855, 170] on body "Pregunta a Parrot AI Reportes Menú Configuración Personal Facturación Inventari…" at bounding box center [678, 333] width 1356 height 667
click at [981, 208] on div at bounding box center [678, 333] width 1356 height 667
click at [565, 187] on div "Fecha [DATE] [DATE] - [DATE] [DATE] Marca Elige las marcas Canal de venta Elige…" at bounding box center [769, 165] width 1127 height 68
click at [389, 173] on div "[DATE] [DATE] - [DATE] [DATE]" at bounding box center [312, 167] width 212 height 30
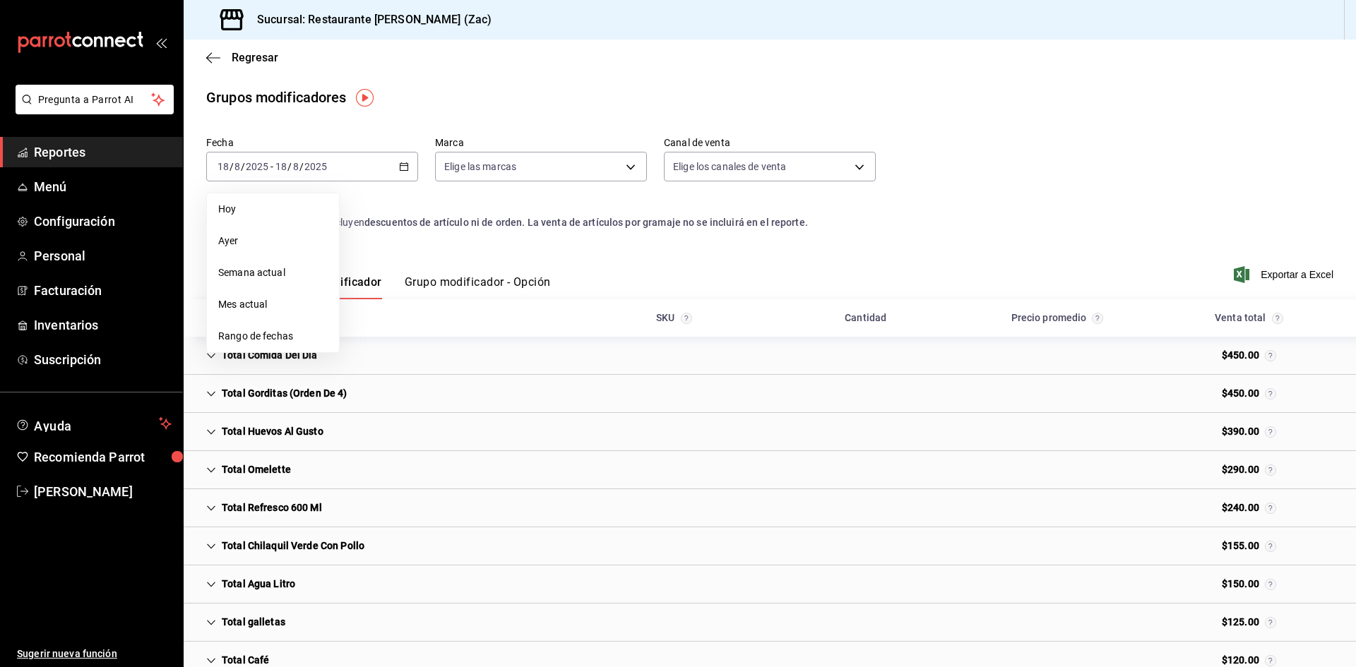
click at [1004, 129] on main "Regresar Grupos modificadores Fecha [DATE] [DATE] - [DATE] [DATE] [DATE] [DATE]…" at bounding box center [770, 471] width 1172 height 862
click at [207, 52] on icon "button" at bounding box center [213, 58] width 14 height 13
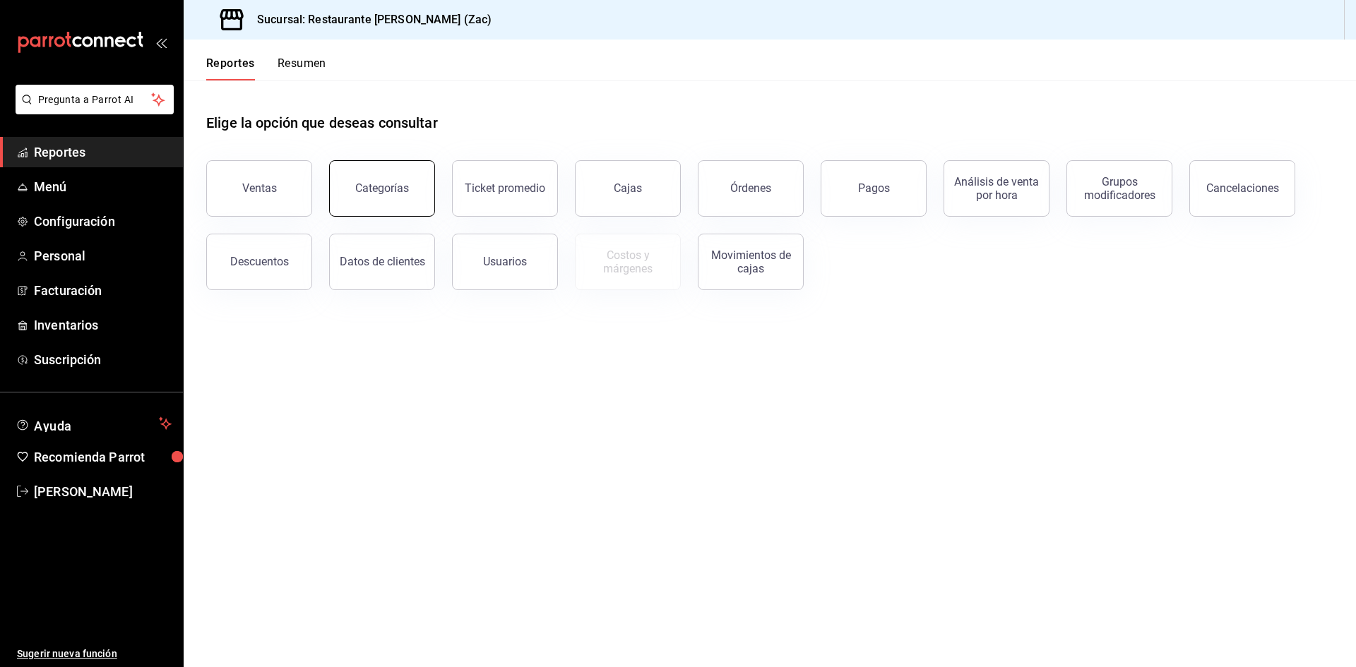
click at [403, 192] on div "Categorías" at bounding box center [382, 188] width 54 height 13
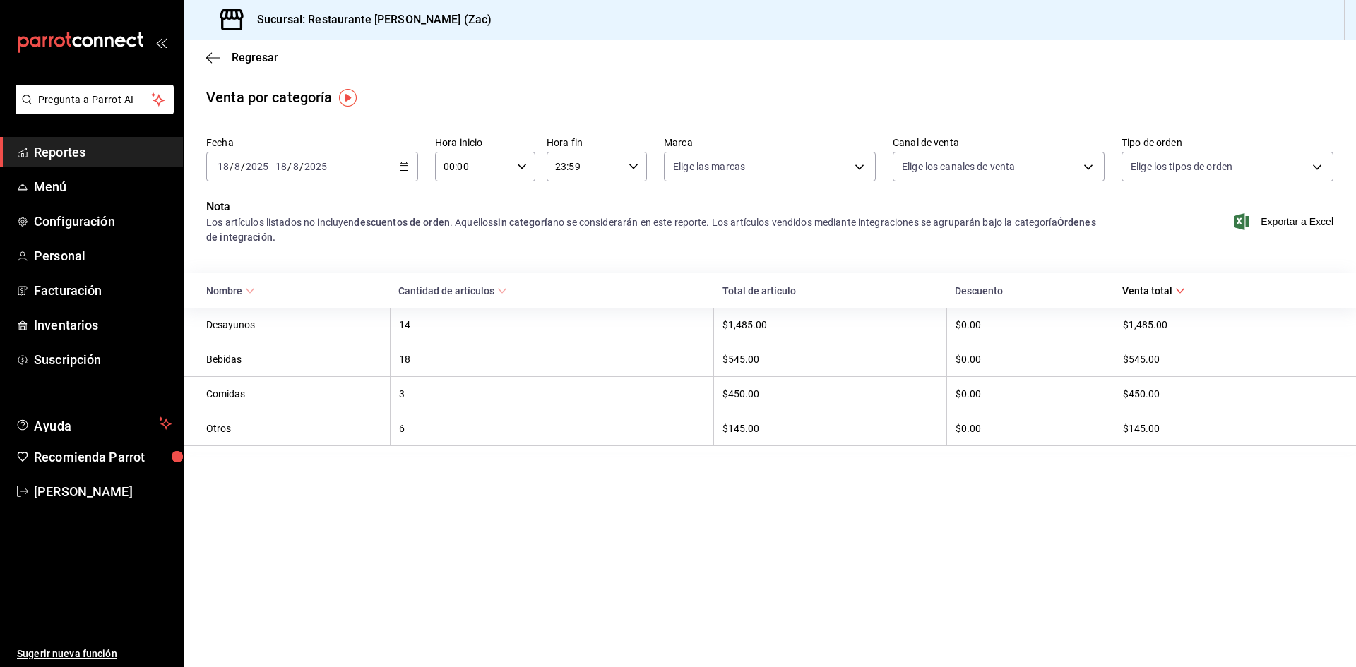
click at [1277, 100] on div "Venta por categoría" at bounding box center [770, 97] width 1172 height 21
